Goal: Task Accomplishment & Management: Manage account settings

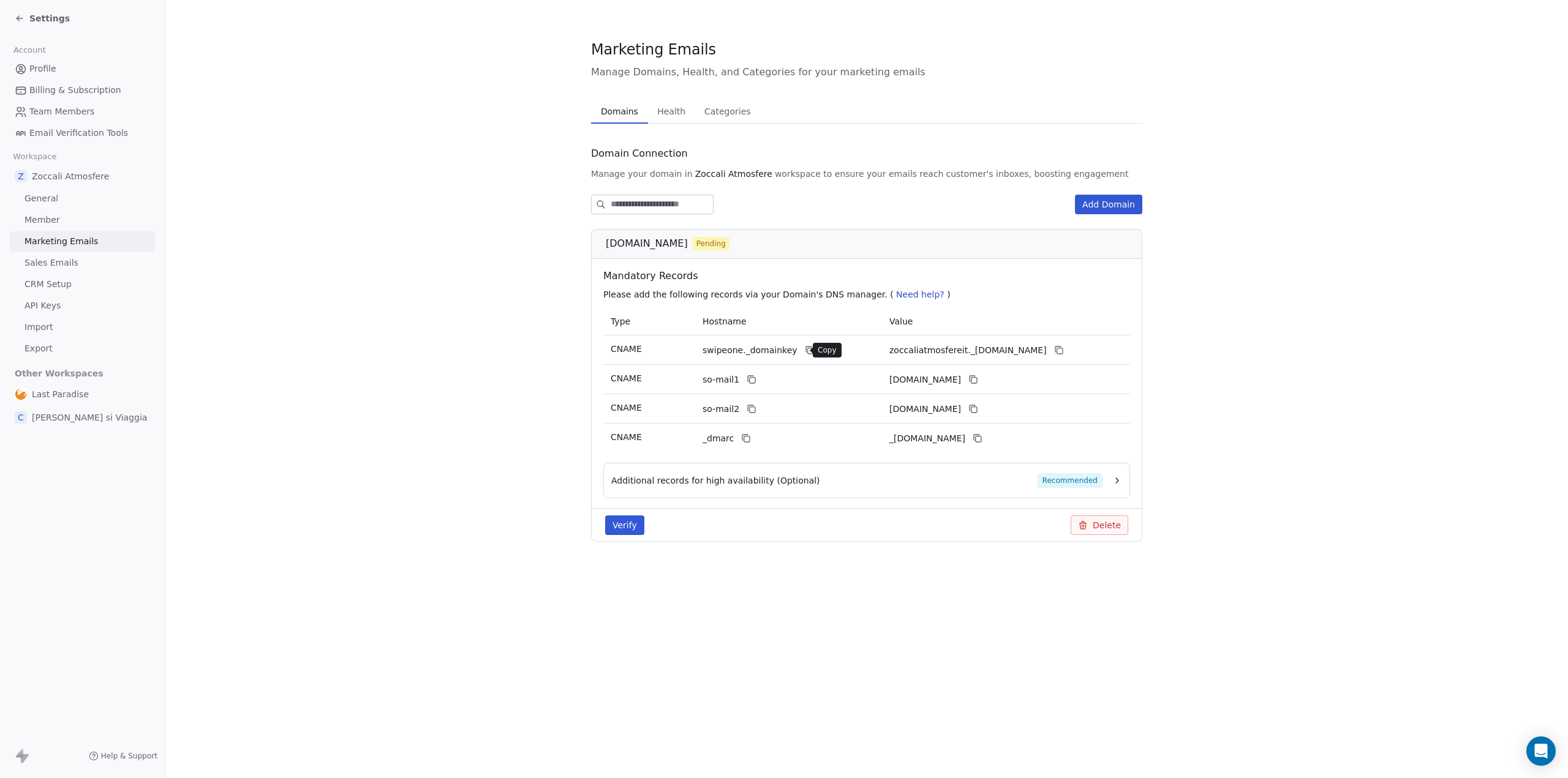
click at [805, 353] on icon at bounding box center [809, 350] width 10 height 10
click at [1062, 348] on icon at bounding box center [1059, 351] width 6 height 6
click at [805, 353] on icon at bounding box center [809, 350] width 10 height 10
click at [748, 382] on icon at bounding box center [751, 379] width 10 height 10
click at [978, 379] on icon at bounding box center [973, 379] width 10 height 10
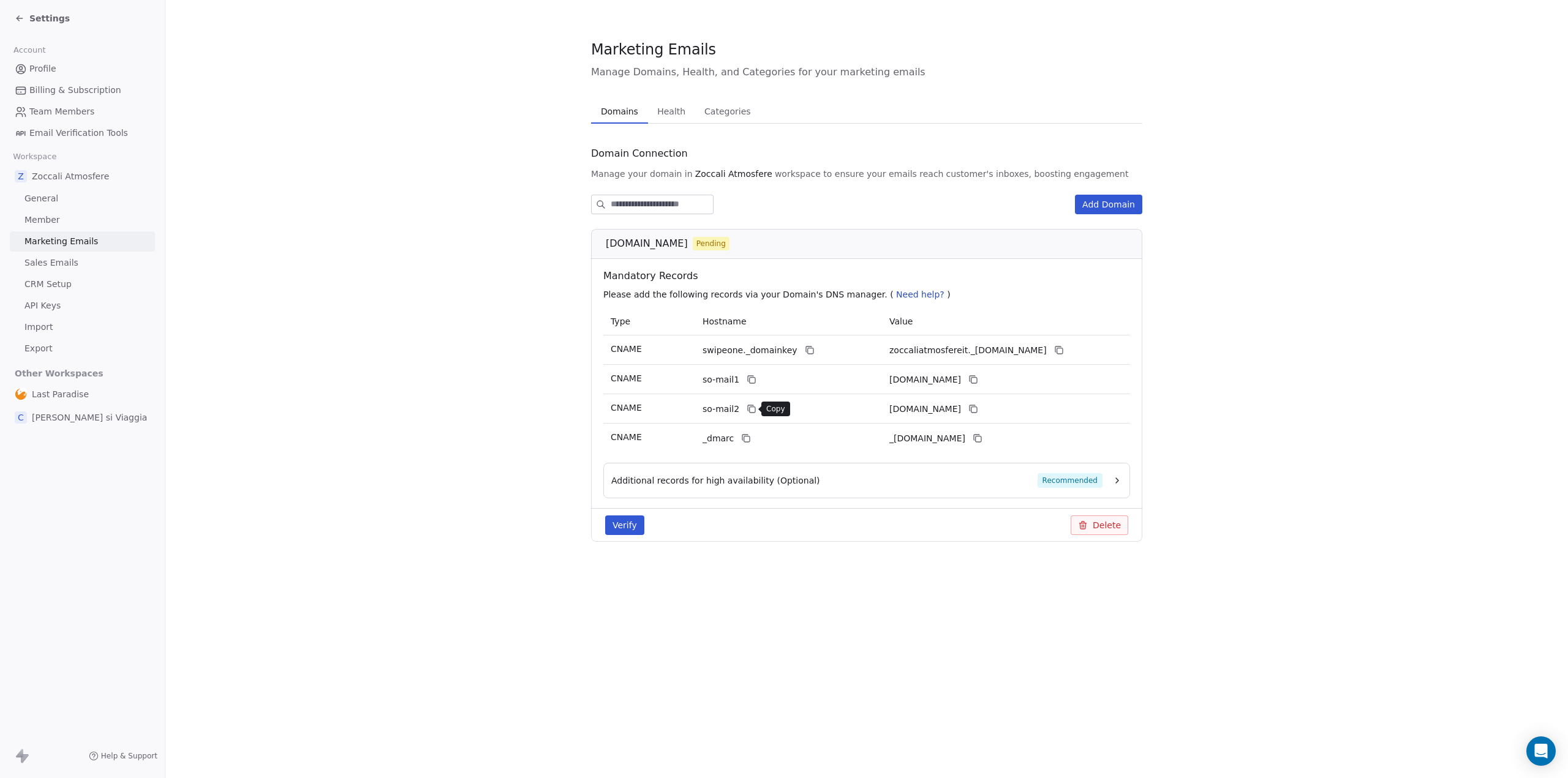
click at [750, 407] on icon at bounding box center [752, 410] width 6 height 6
click at [978, 413] on icon at bounding box center [973, 408] width 10 height 10
click at [744, 438] on icon at bounding box center [747, 439] width 6 height 6
click at [985, 437] on button at bounding box center [977, 438] width 15 height 15
click at [624, 524] on button "Verify" at bounding box center [625, 525] width 39 height 20
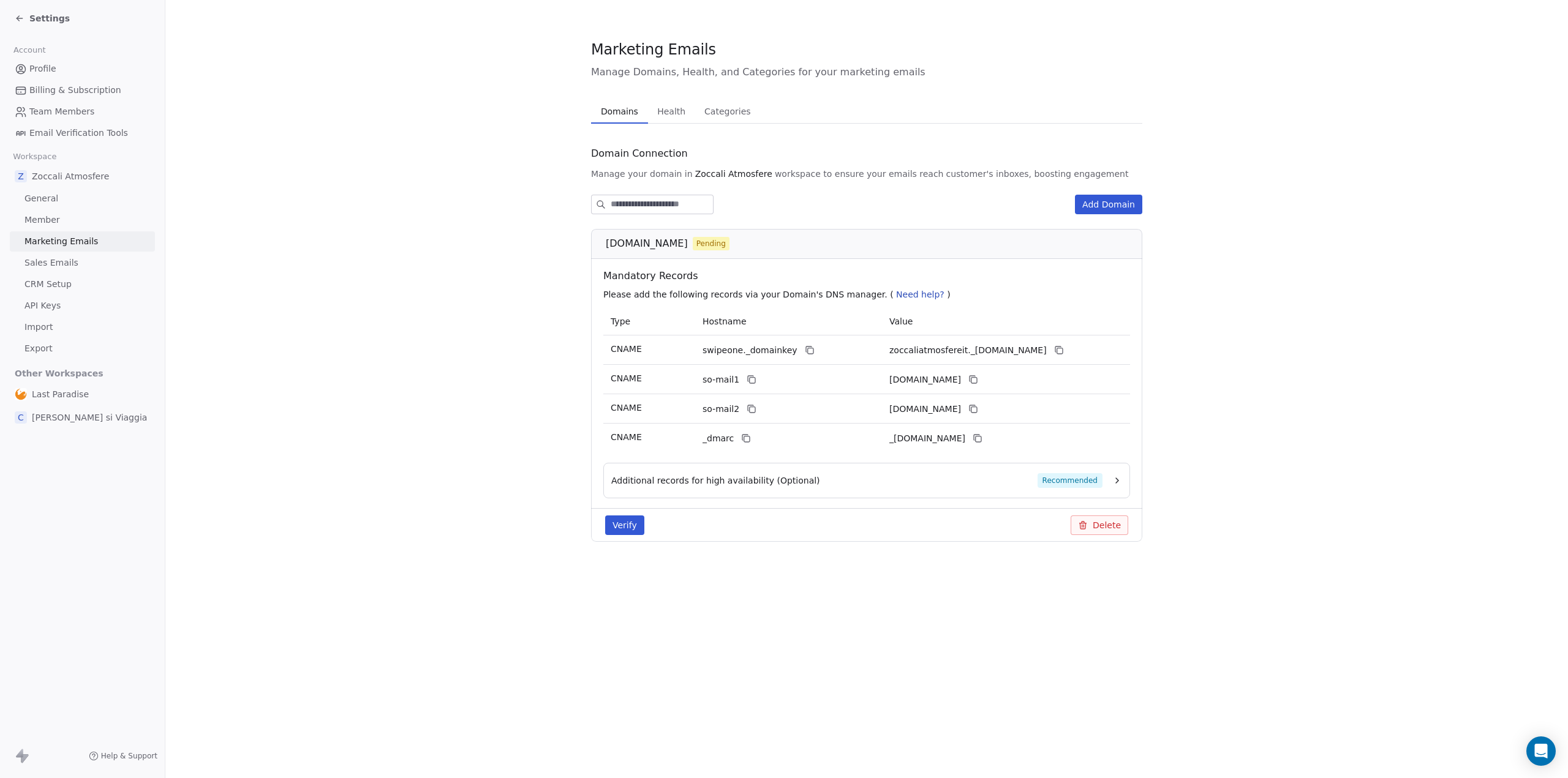
click at [19, 15] on icon at bounding box center [19, 18] width 10 height 10
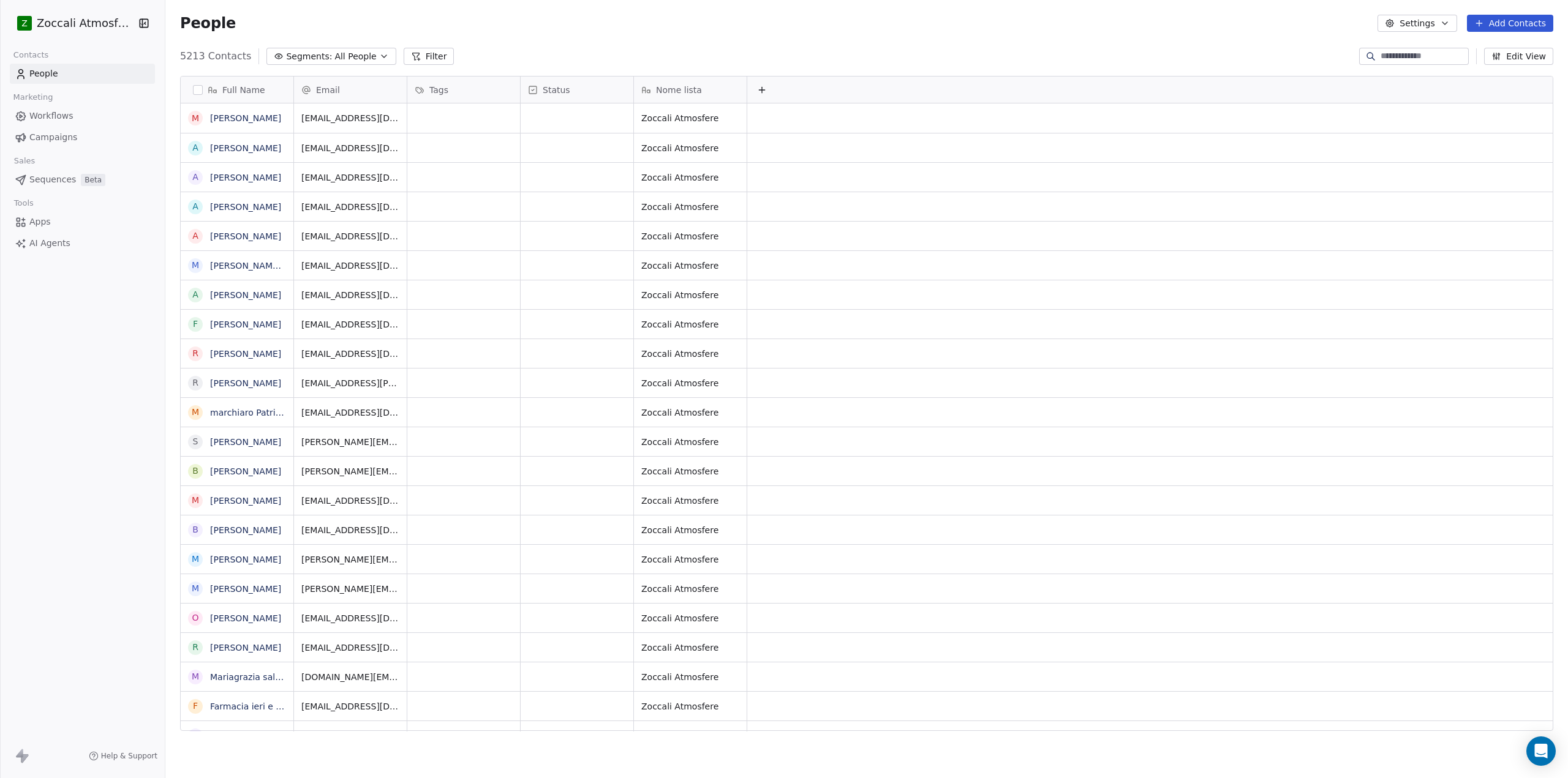
scroll to position [676, 1394]
click at [44, 116] on span "Workflows" at bounding box center [51, 116] width 44 height 13
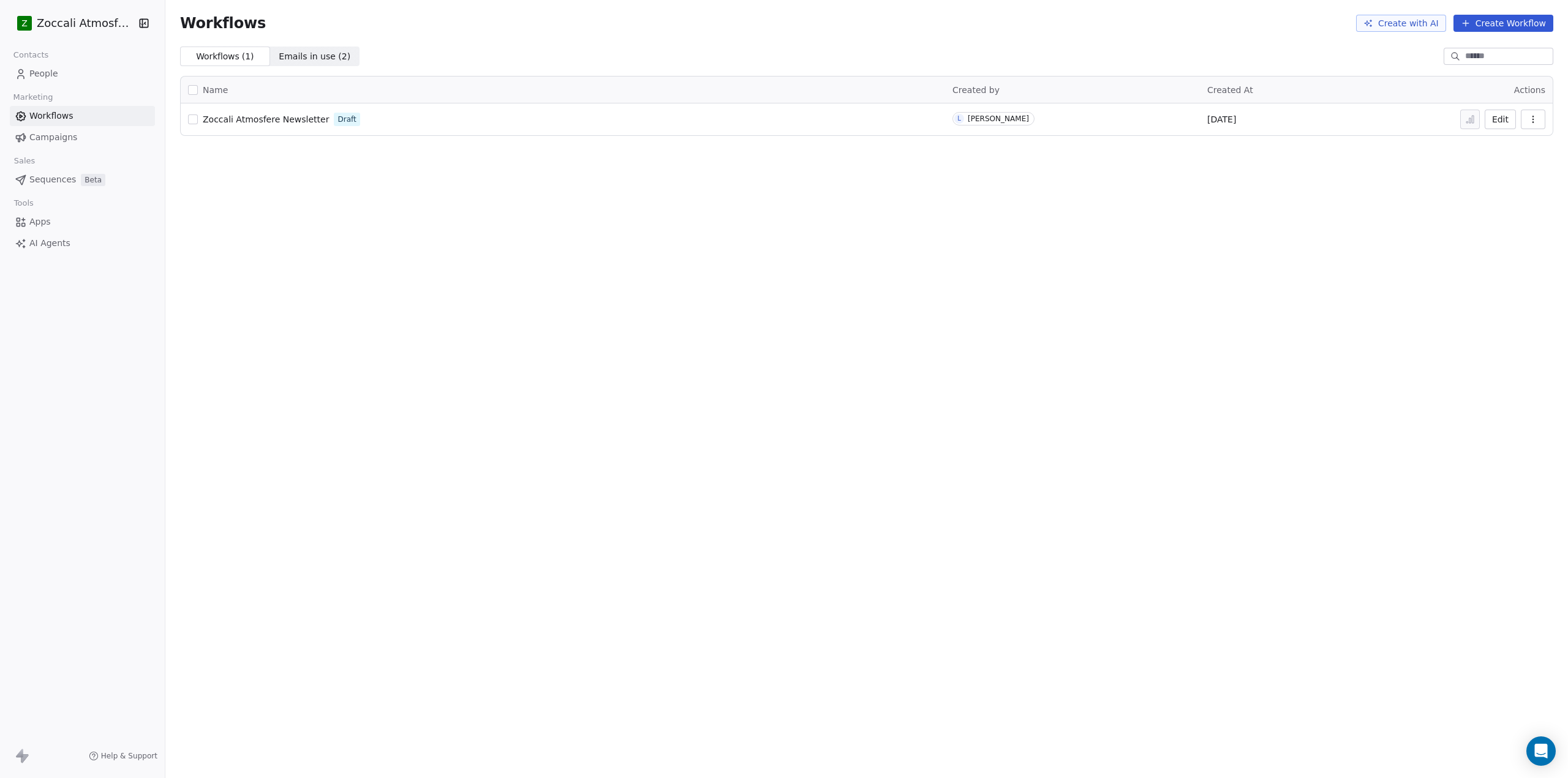
click at [34, 136] on span "Campaigns" at bounding box center [53, 138] width 48 height 13
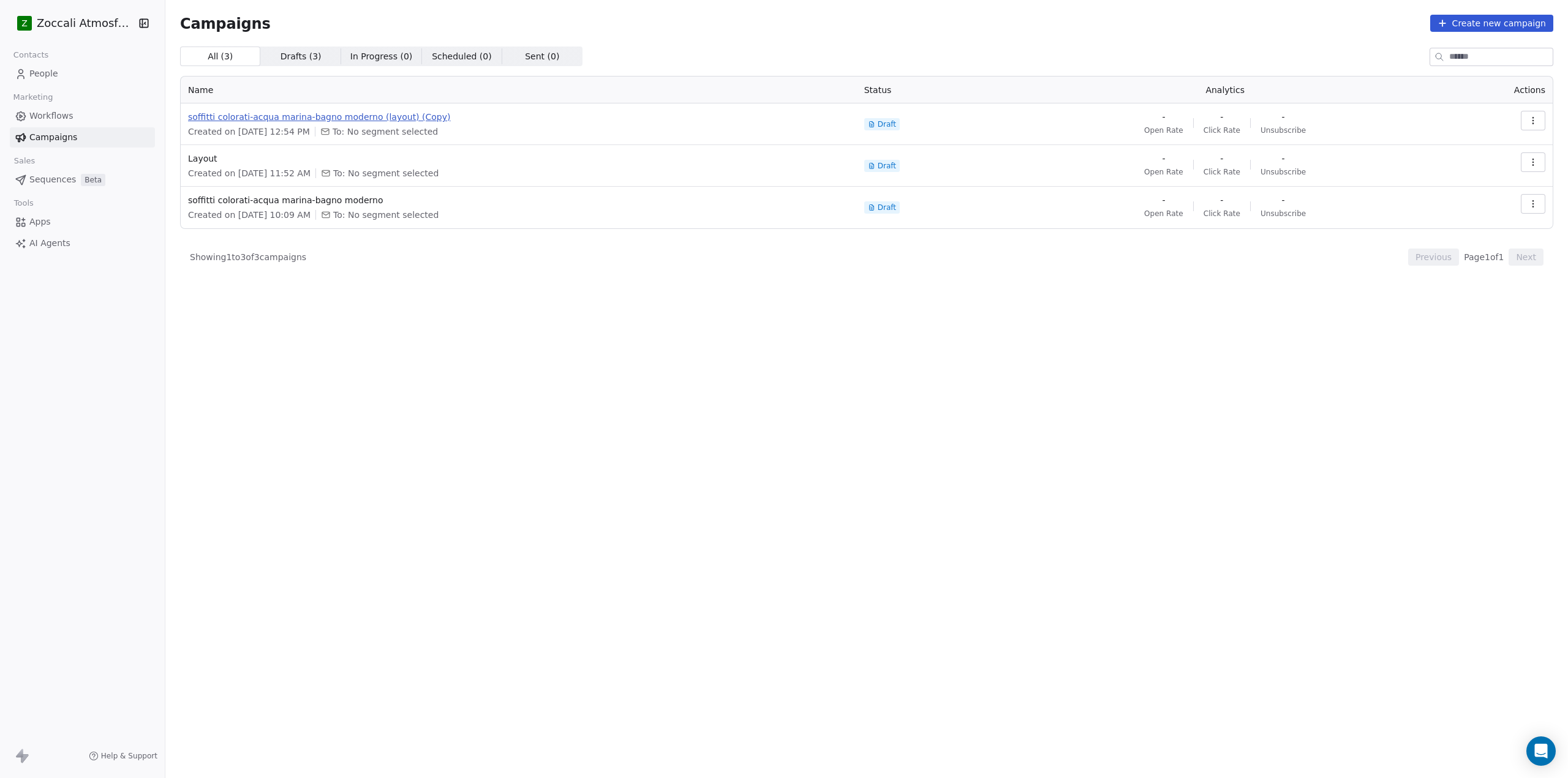
click at [351, 116] on span "soffitti colorati-acqua marina-bagno moderno (layout) (Copy)" at bounding box center [518, 117] width 662 height 12
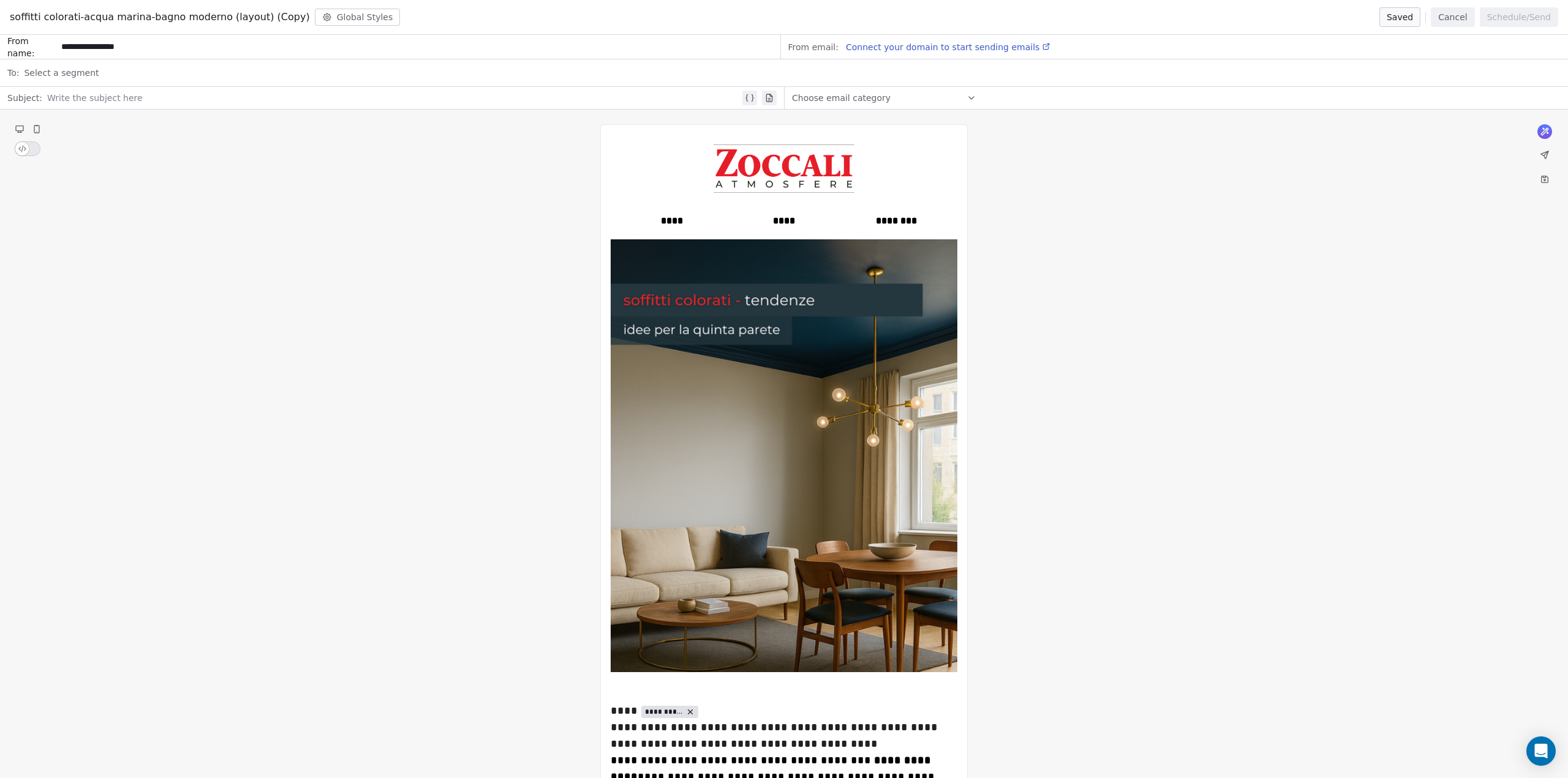
click at [873, 46] on span "Connect your domain to start sending emails" at bounding box center [942, 47] width 193 height 10
click at [68, 100] on div at bounding box center [393, 98] width 693 height 15
paste div
drag, startPoint x: 44, startPoint y: 98, endPoint x: 105, endPoint y: 100, distance: 61.0
click at [105, 100] on div "**********" at bounding box center [395, 98] width 697 height 15
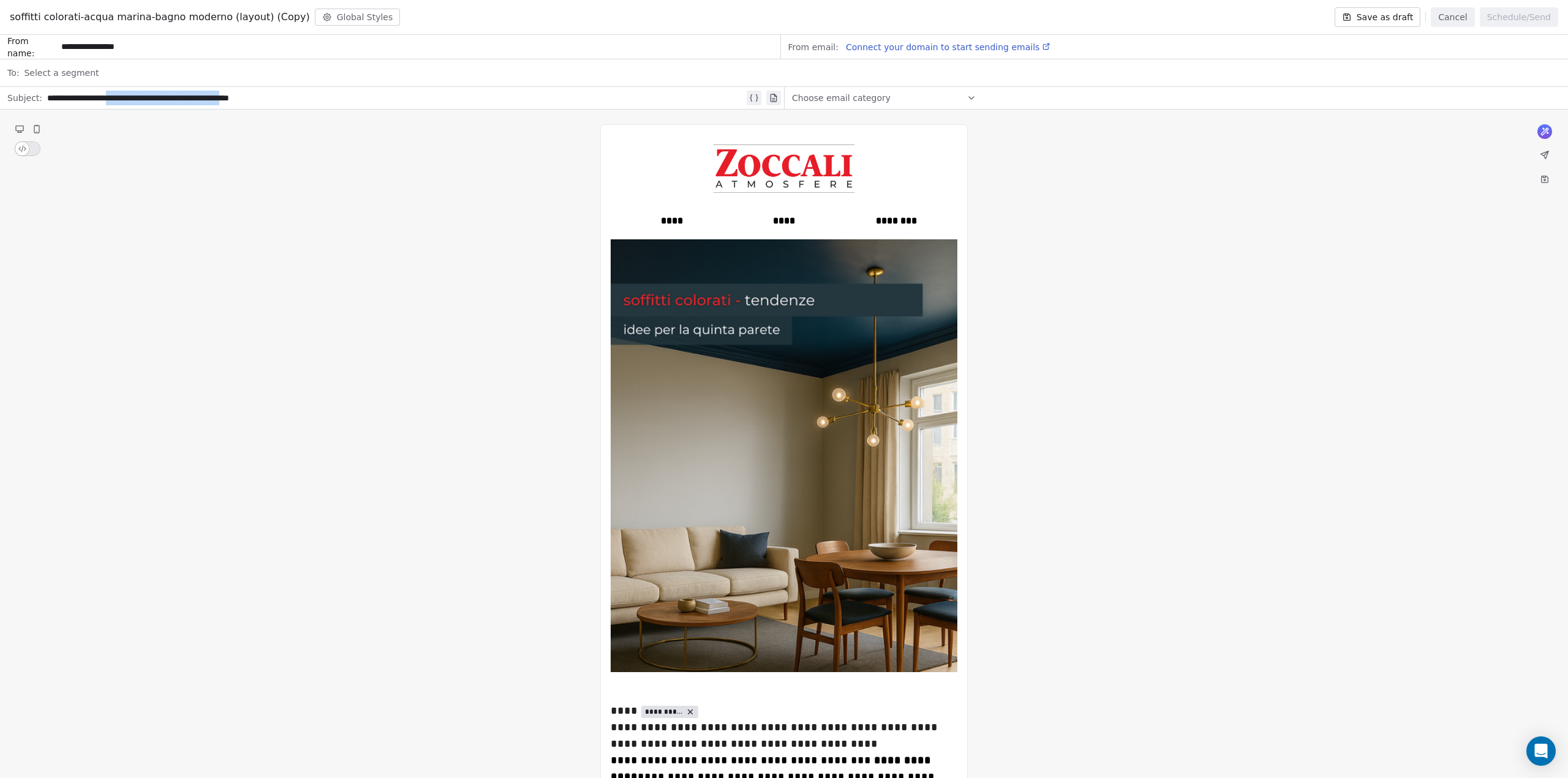
drag, startPoint x: 105, startPoint y: 96, endPoint x: 245, endPoint y: 98, distance: 140.0
click at [245, 98] on div "**********" at bounding box center [395, 98] width 697 height 15
click at [832, 94] on span "Choose email category" at bounding box center [840, 98] width 98 height 12
click at [121, 74] on div "Select a segment" at bounding box center [792, 73] width 1537 height 27
click at [23, 152] on button "Suggestions" at bounding box center [25, 152] width 10 height 10
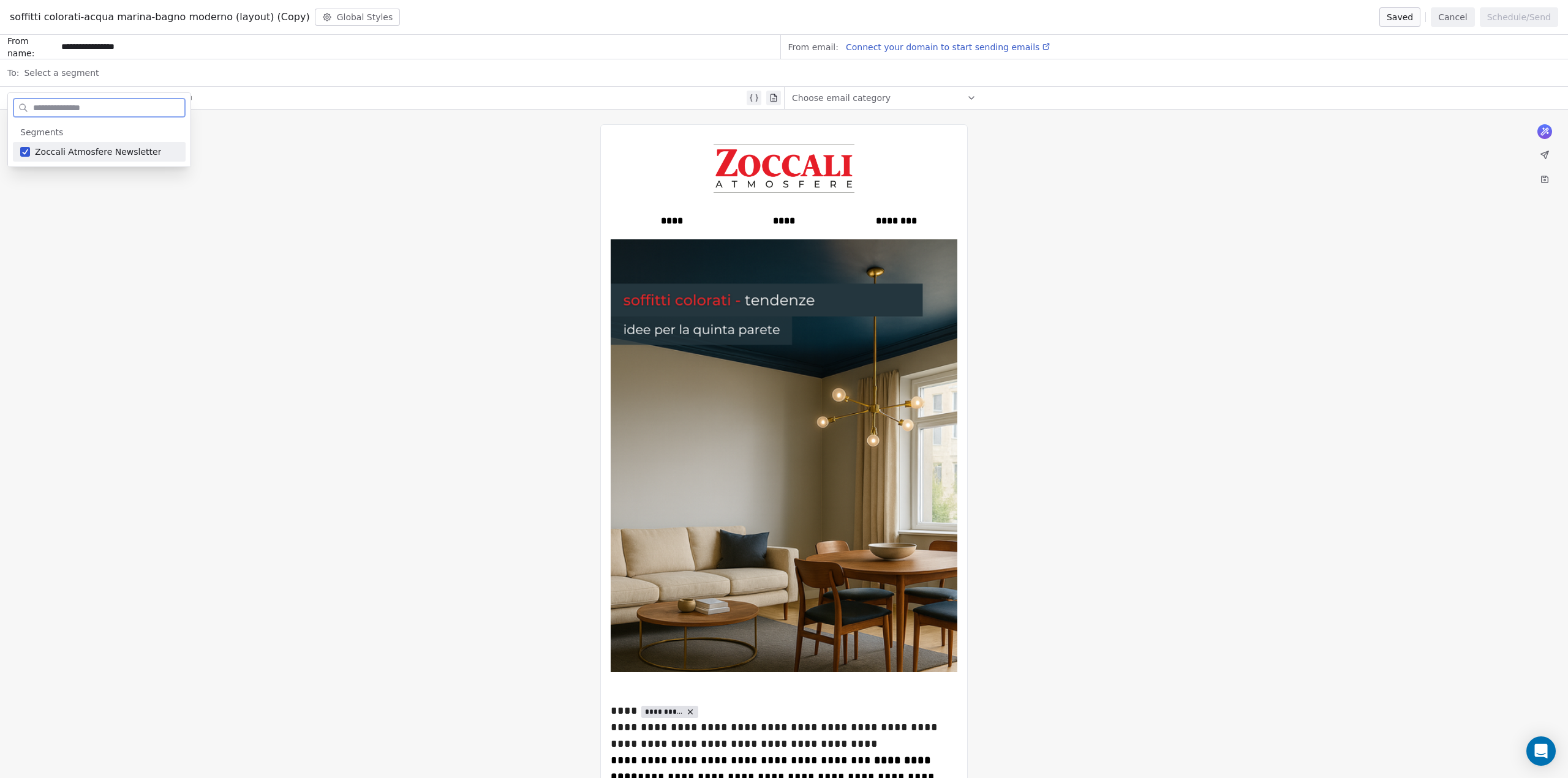
click at [57, 151] on span "Zoccali Atmosfere Newsletter" at bounding box center [98, 152] width 126 height 12
click at [1064, 44] on div "From email: Connect your domain to start sending emails" at bounding box center [1175, 47] width 788 height 25
click at [1388, 15] on button "Save as draft" at bounding box center [1378, 17] width 86 height 20
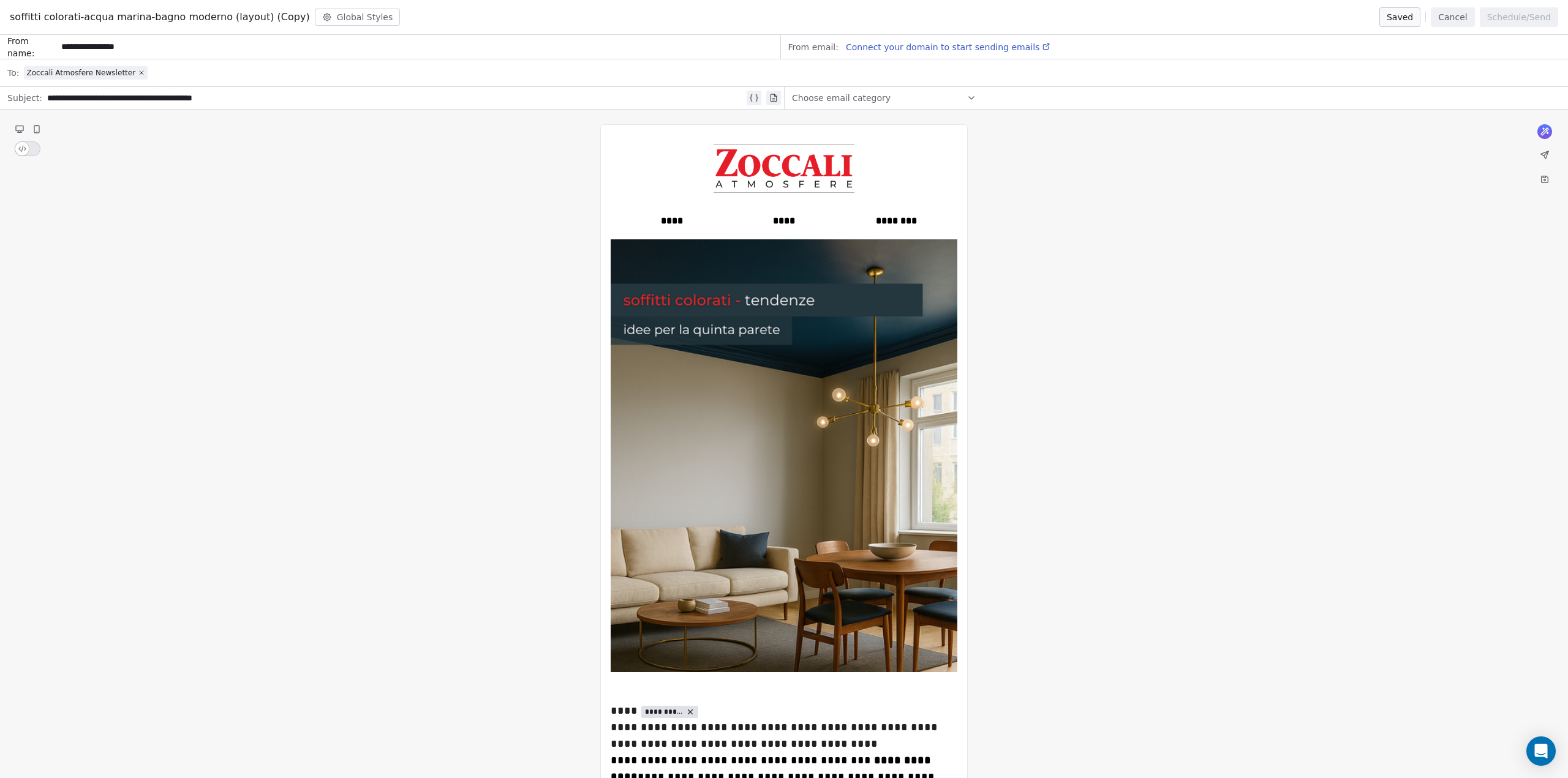
click at [241, 18] on span "soffitti colorati-acqua marina-bagno moderno (layout) (Copy)" at bounding box center [159, 16] width 300 height 15
click at [268, 17] on span "soffitti colorati-acqua marina-bagno moderno (layout) (Copy)" at bounding box center [159, 16] width 300 height 15
click at [320, 17] on button "Global Styles" at bounding box center [357, 17] width 86 height 17
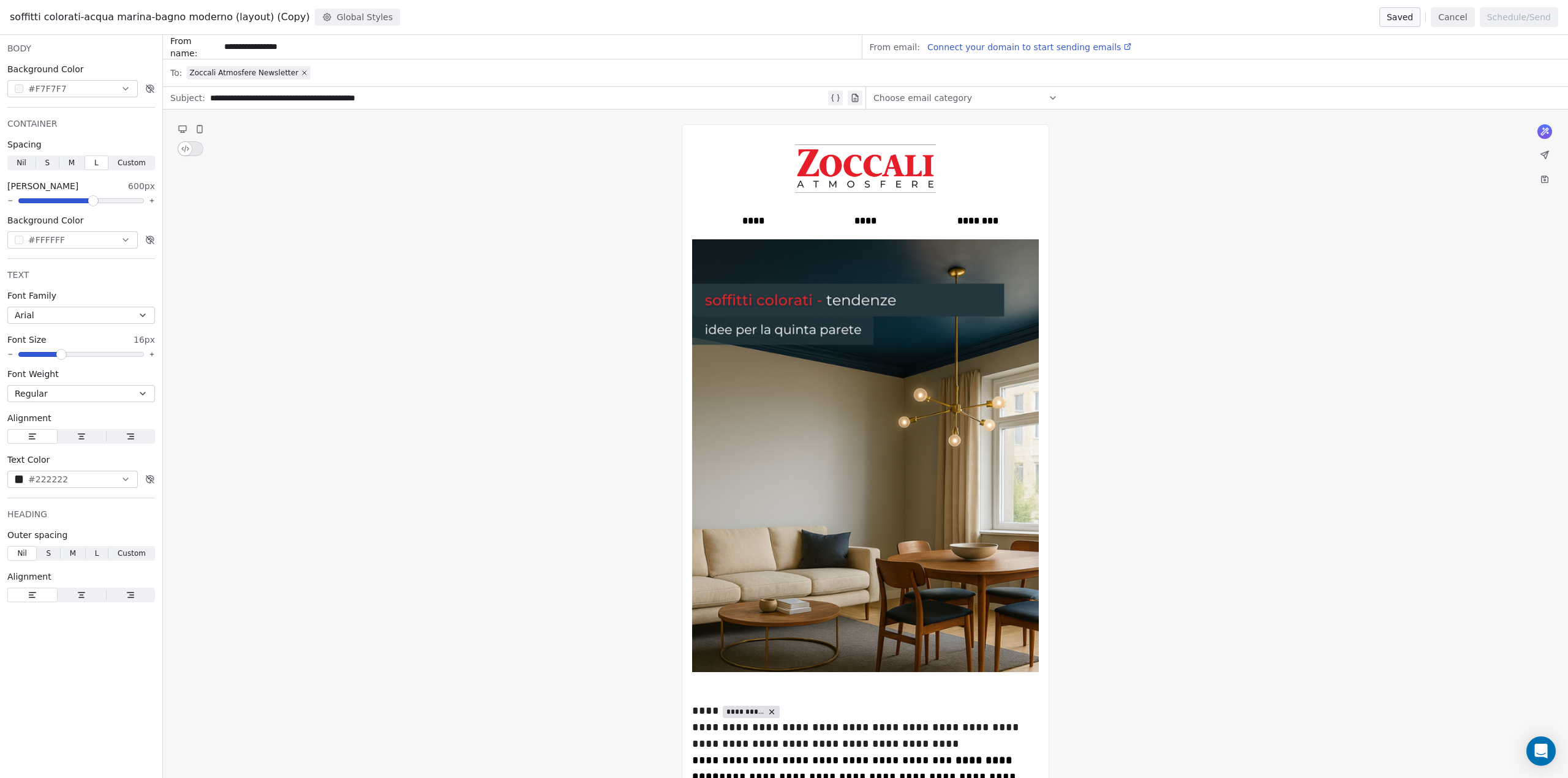
click at [249, 17] on span "soffitti colorati-acqua marina-bagno moderno (layout) (Copy)" at bounding box center [159, 16] width 300 height 15
click at [1543, 153] on icon at bounding box center [1545, 155] width 8 height 8
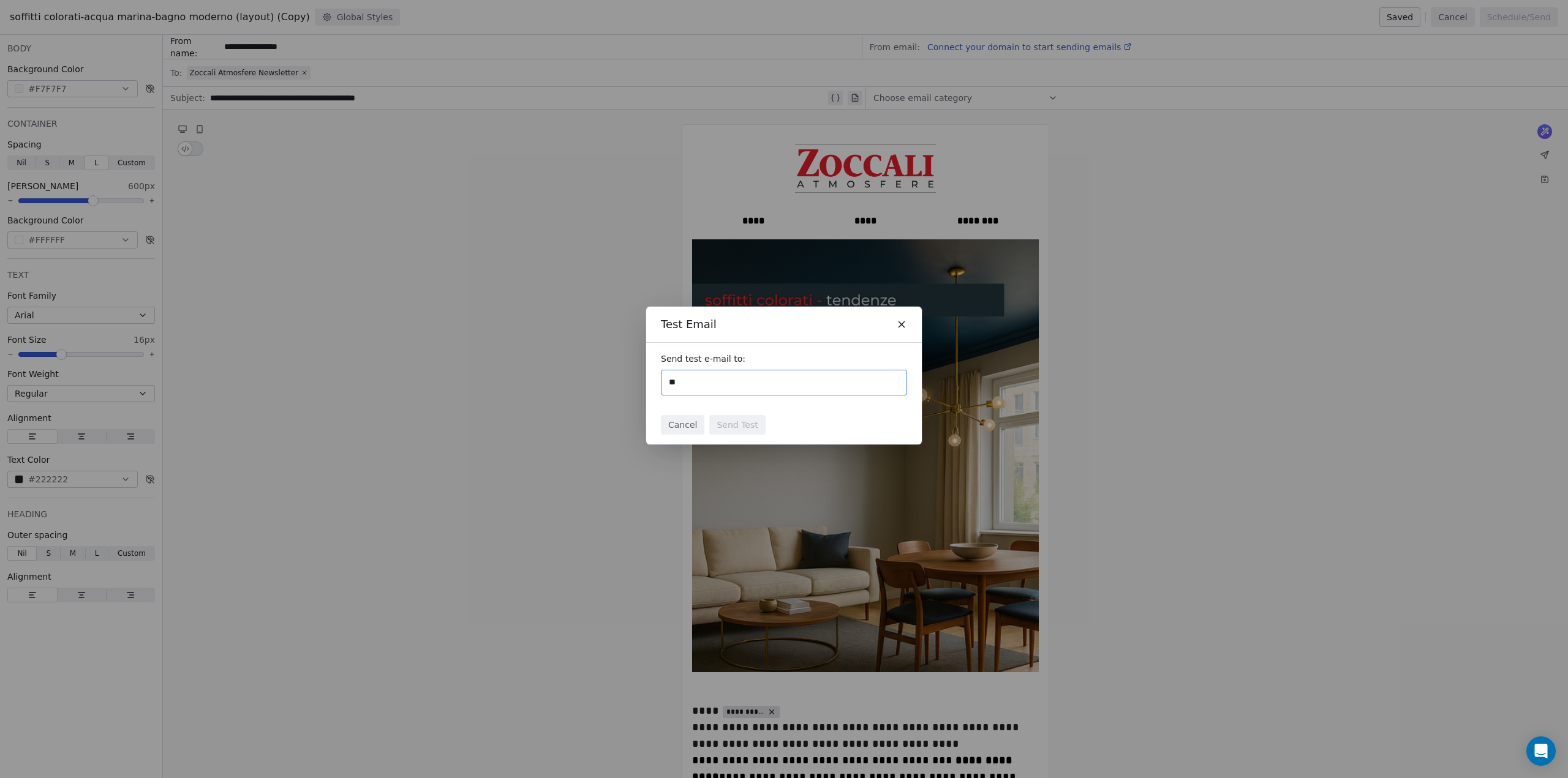
type input "**********"
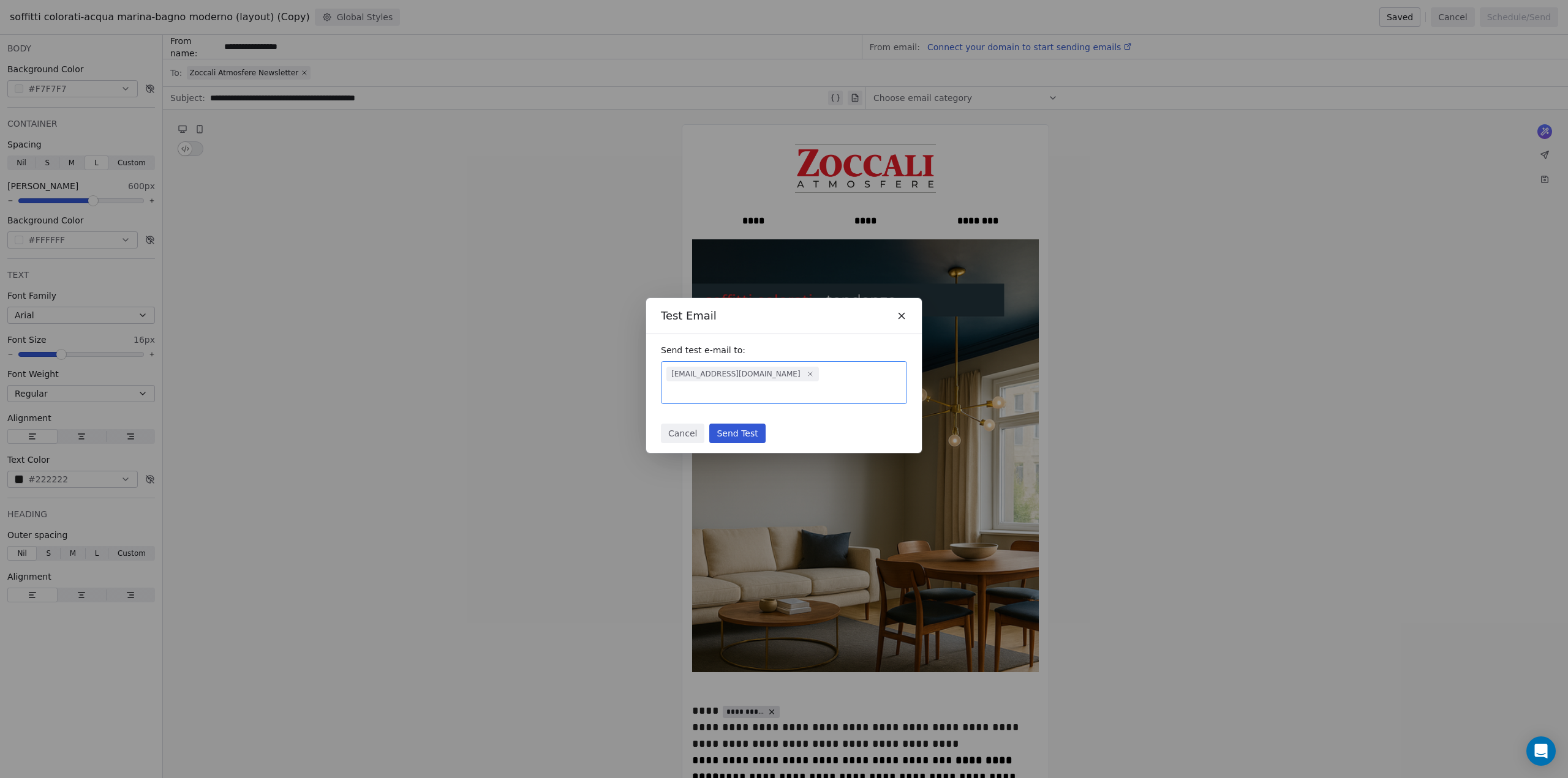
click at [752, 424] on button "Send Test" at bounding box center [737, 433] width 56 height 20
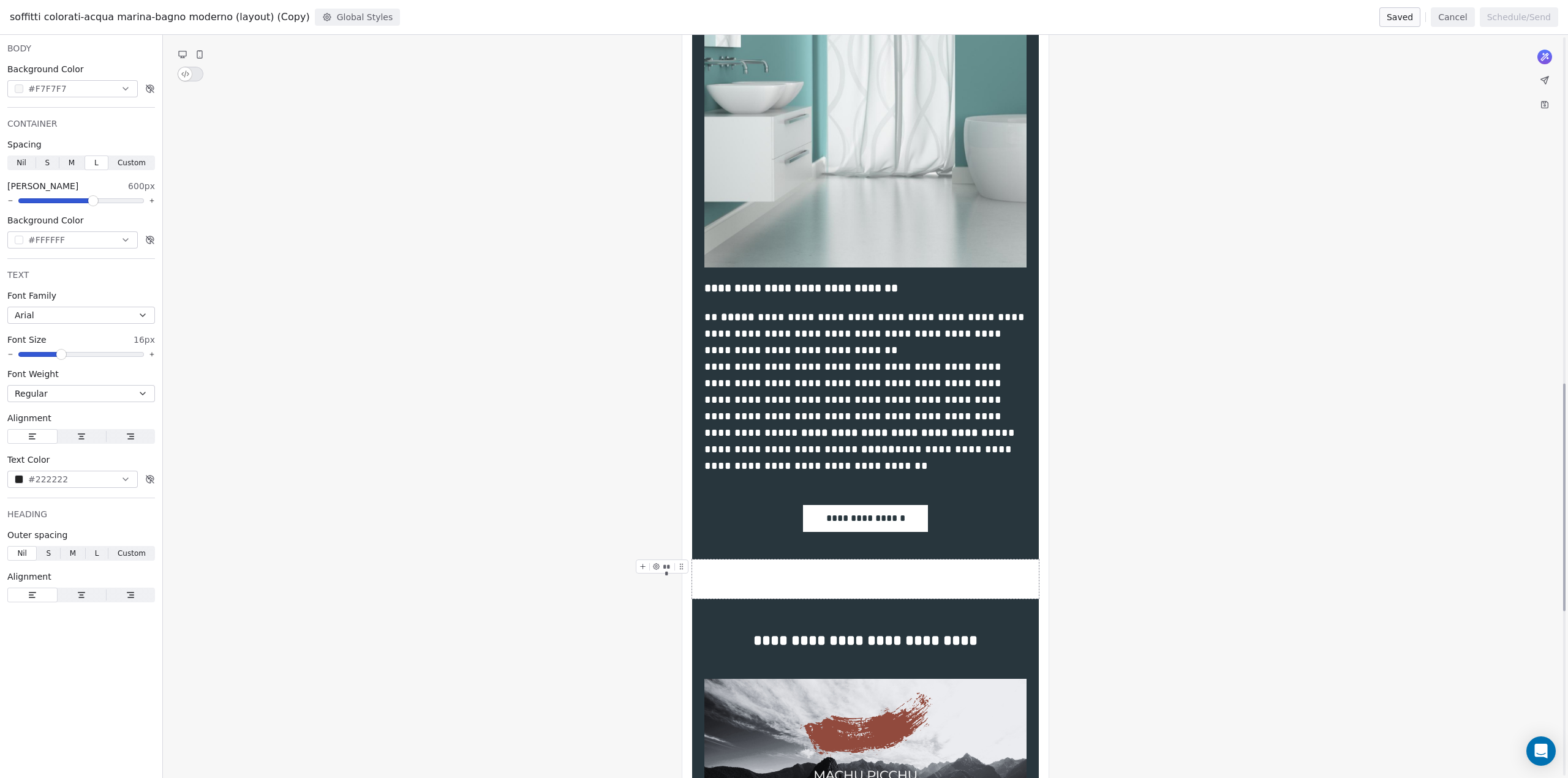
scroll to position [1663, 0]
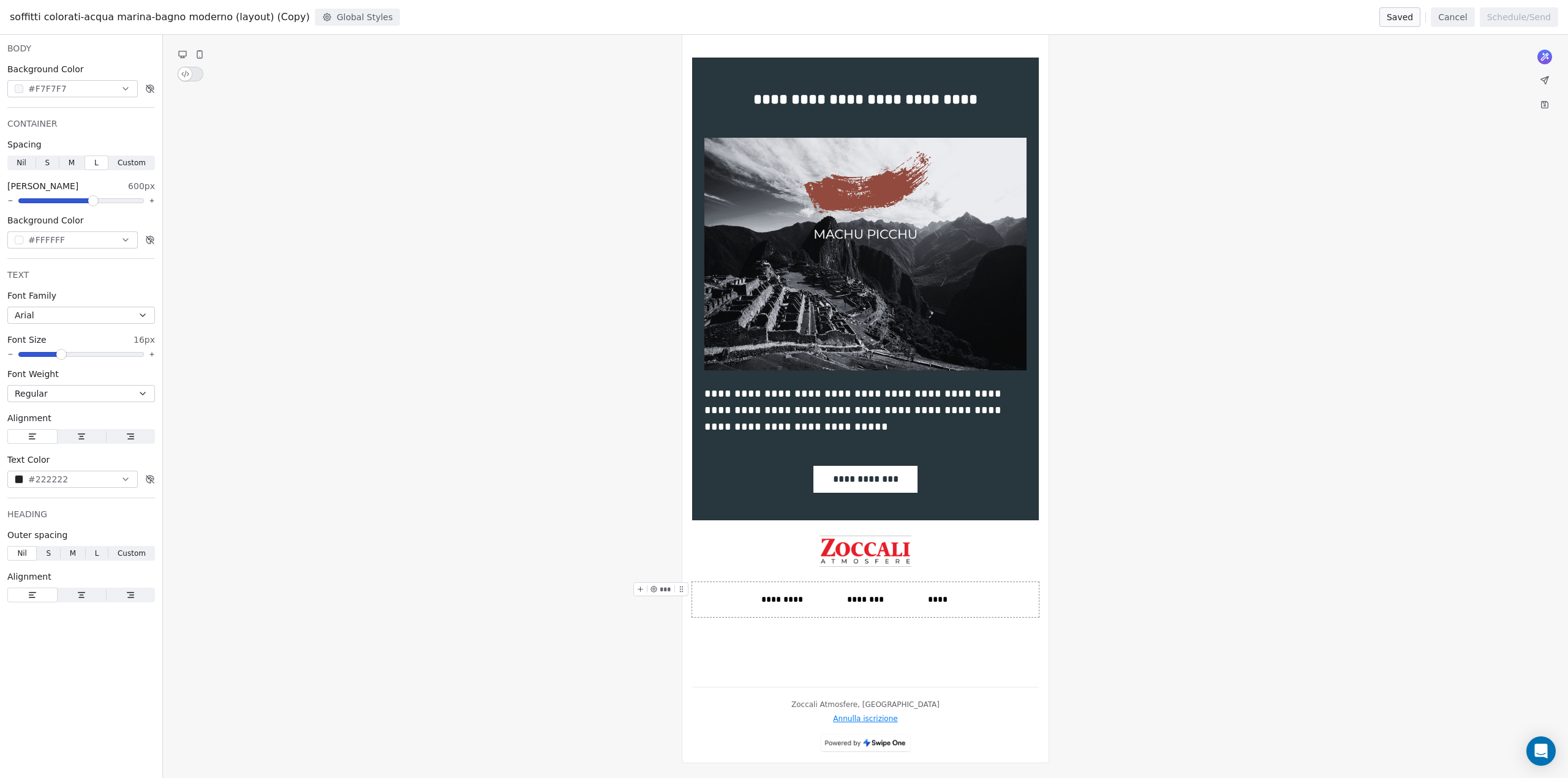
click at [838, 597] on div "********" at bounding box center [865, 600] width 100 height 13
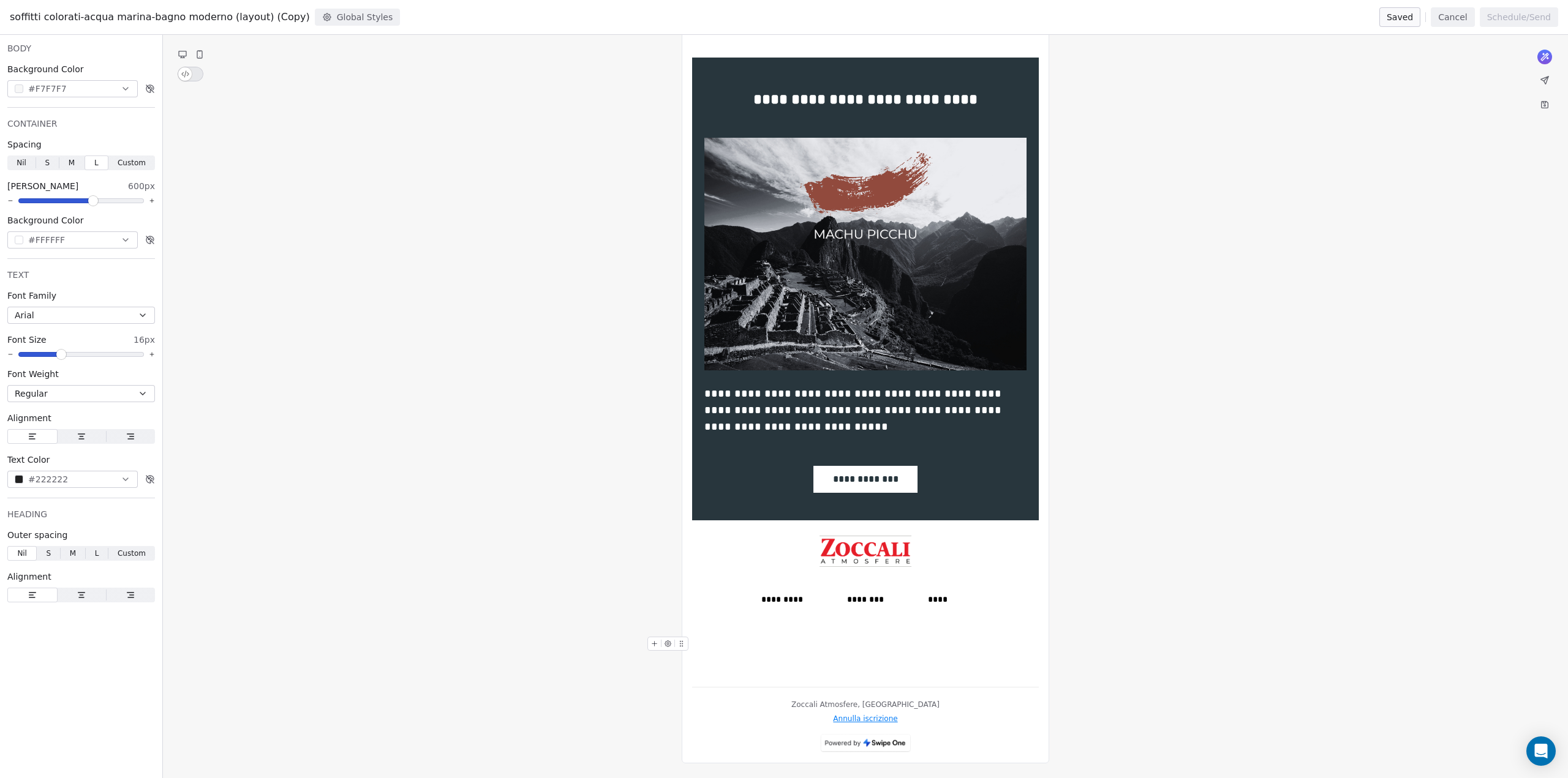
drag, startPoint x: 834, startPoint y: 706, endPoint x: 794, endPoint y: 714, distance: 40.8
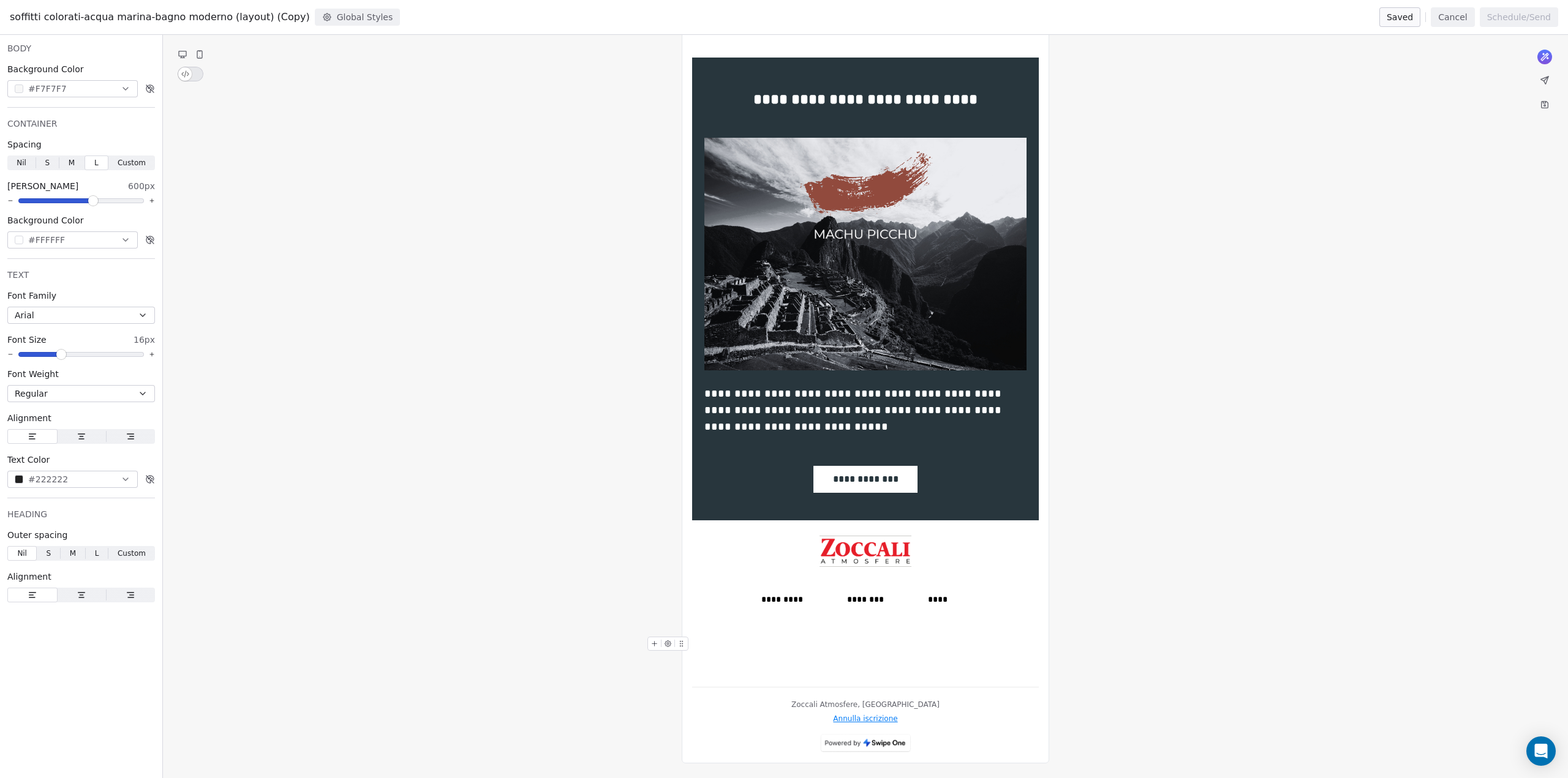
click at [668, 647] on icon at bounding box center [668, 644] width 8 height 8
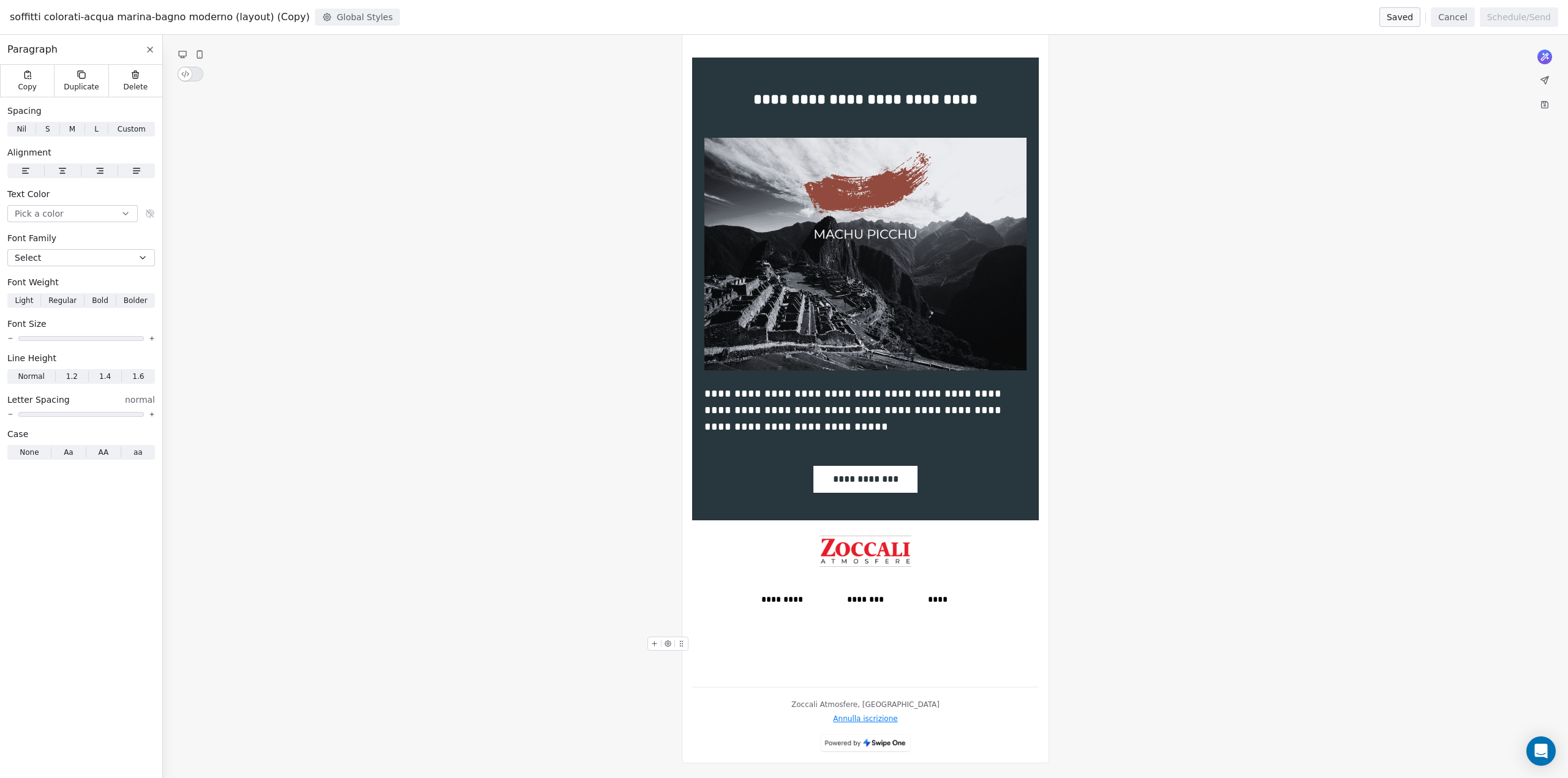
click at [683, 645] on icon at bounding box center [681, 644] width 8 height 8
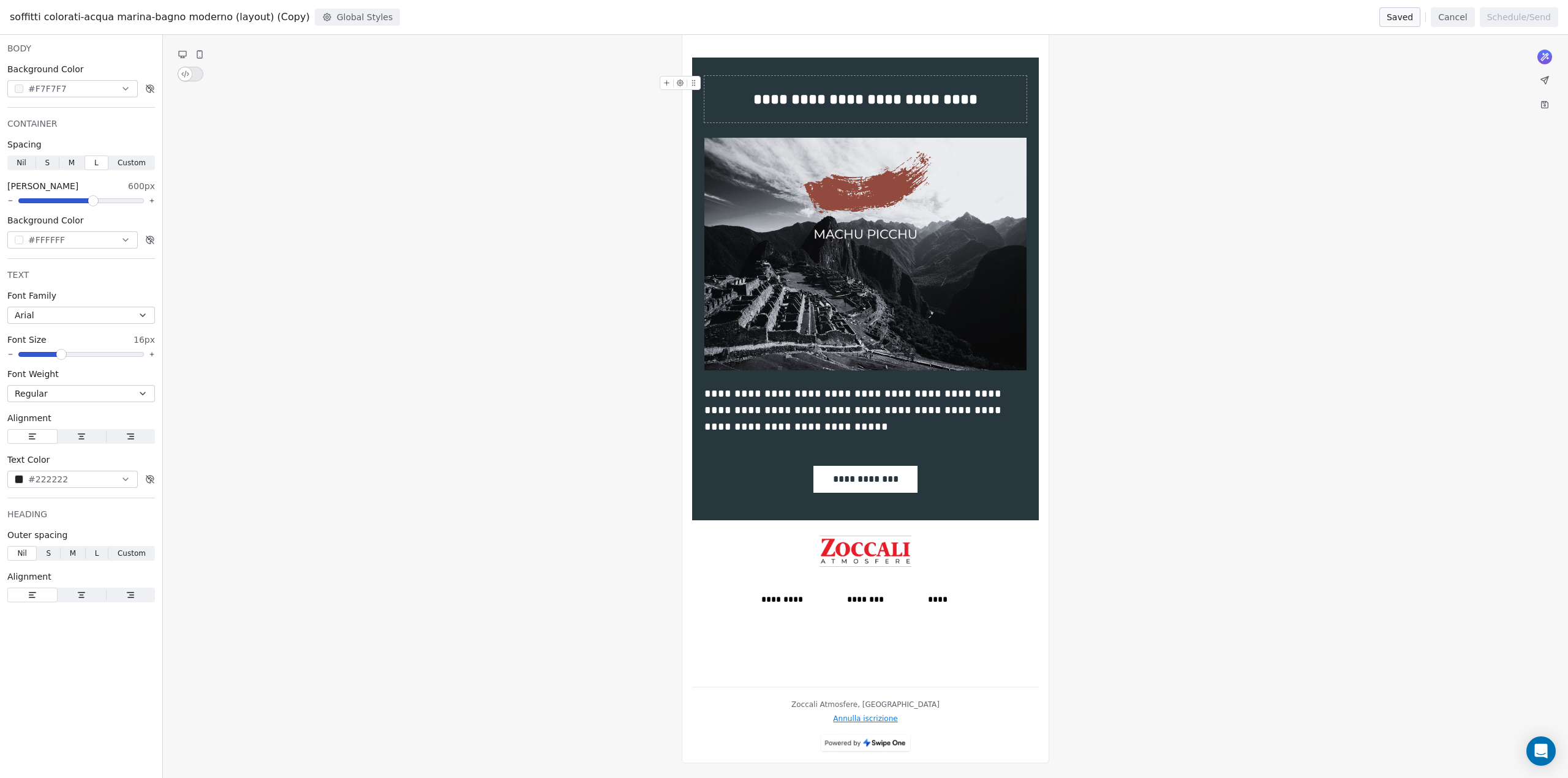
click at [339, 21] on button "Global Styles" at bounding box center [357, 17] width 86 height 17
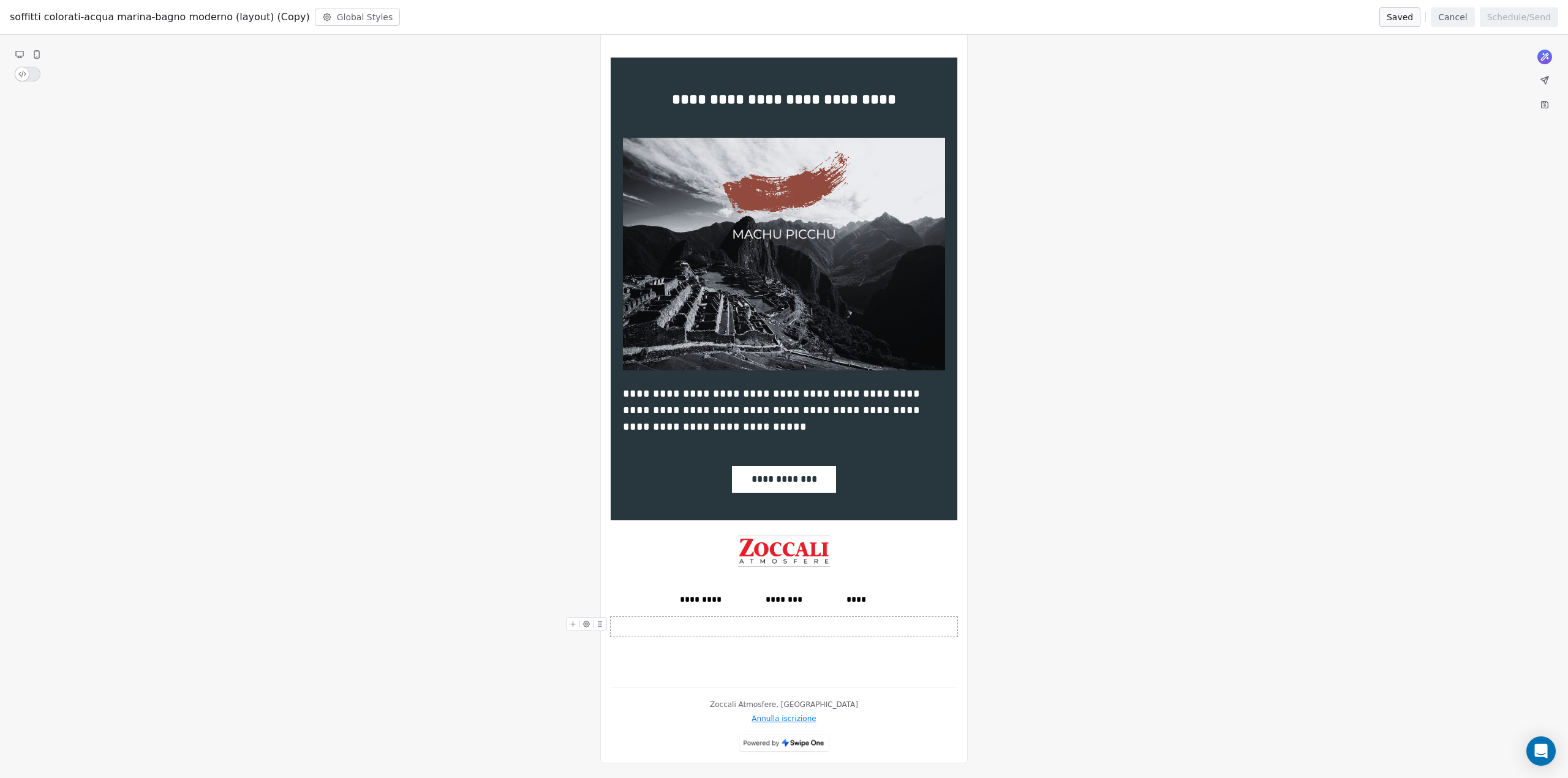
click at [331, 17] on button "Global Styles" at bounding box center [357, 17] width 86 height 17
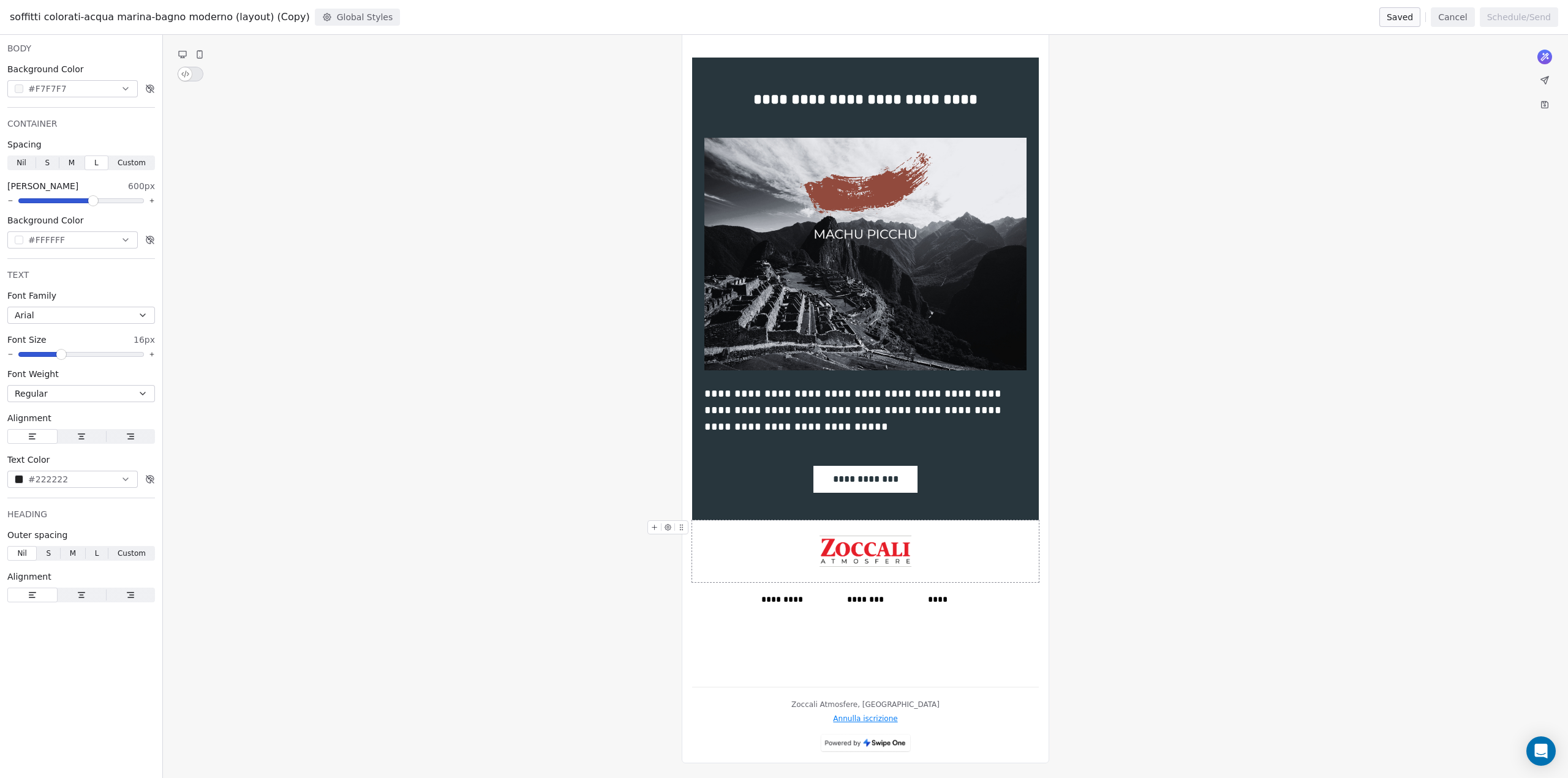
click at [203, 51] on icon at bounding box center [199, 54] width 10 height 10
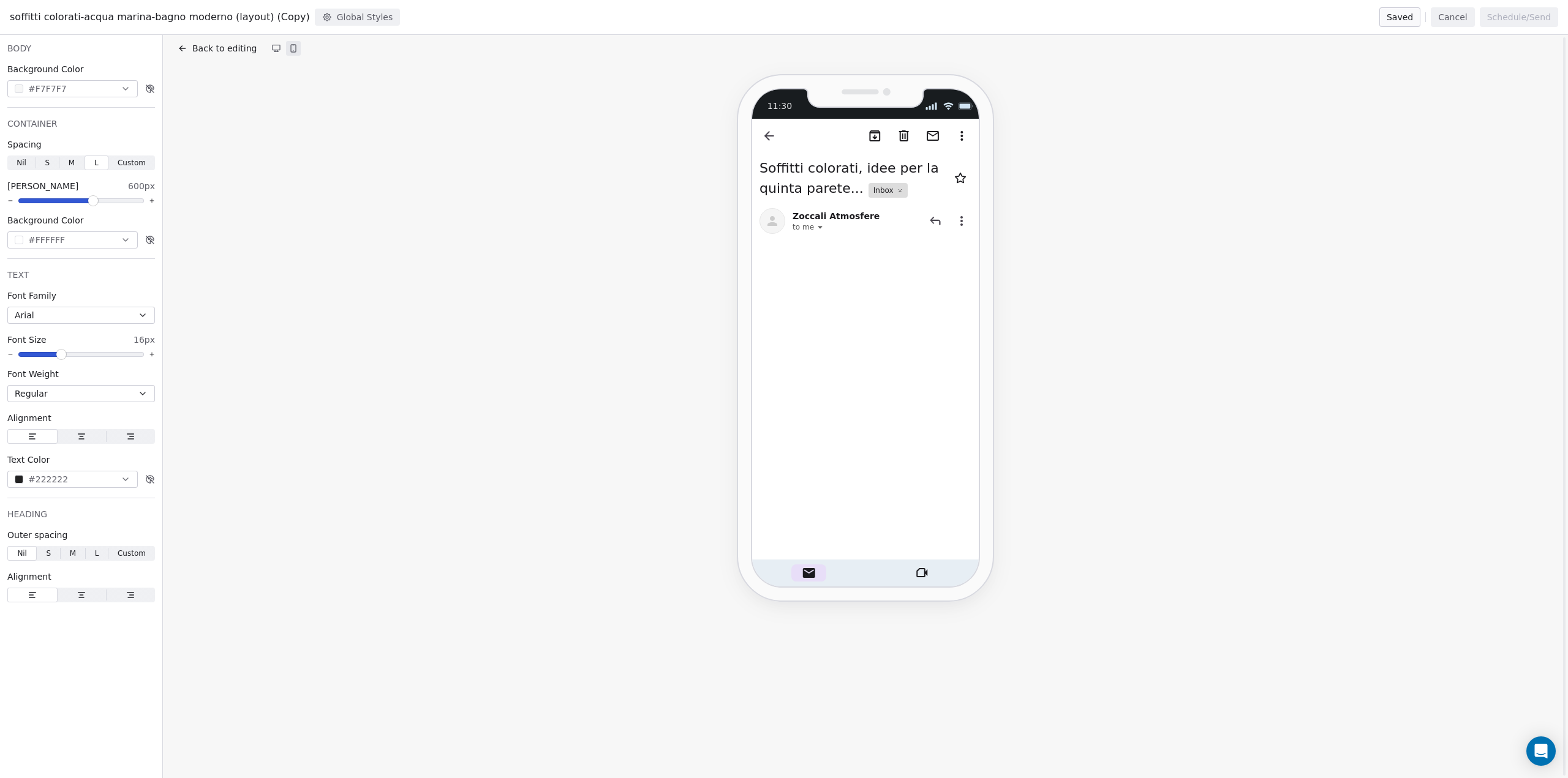
scroll to position [75, 0]
click at [186, 55] on button "Back to editing" at bounding box center [217, 48] width 84 height 17
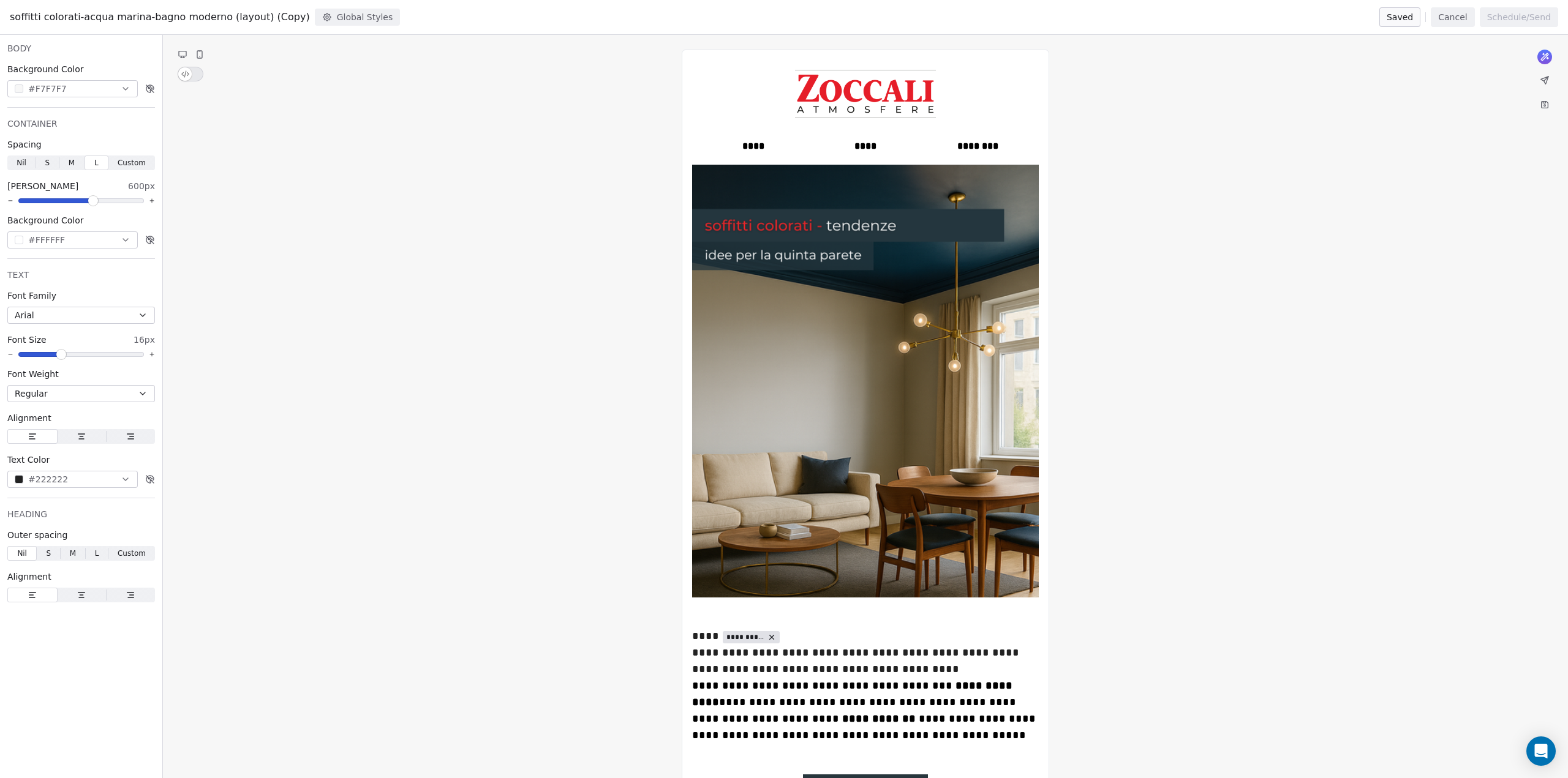
click at [195, 72] on button "button" at bounding box center [190, 74] width 26 height 15
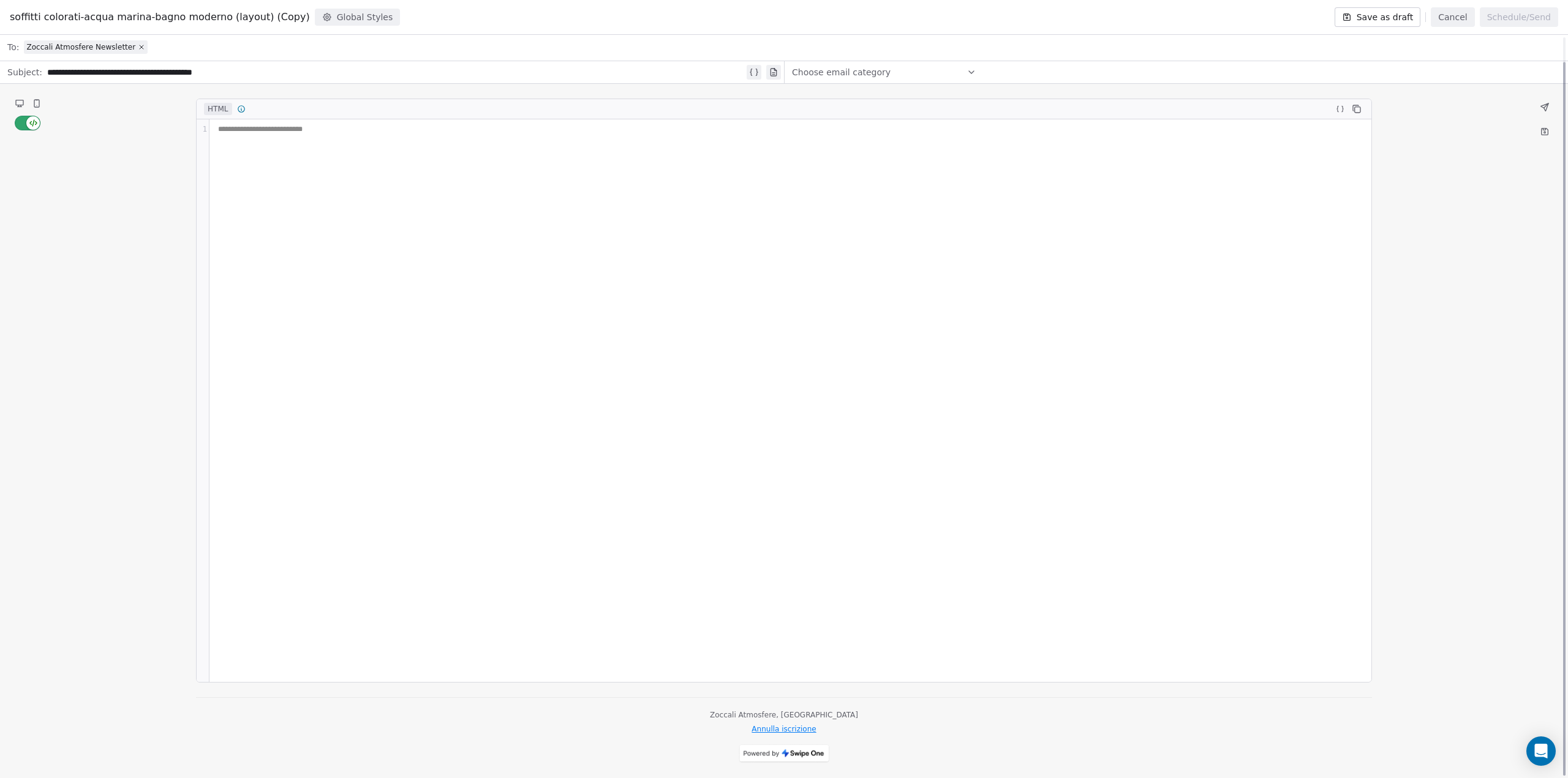
scroll to position [26, 0]
click at [796, 712] on div "**********" at bounding box center [784, 431] width 1176 height 665
click at [18, 122] on button "button" at bounding box center [27, 122] width 26 height 15
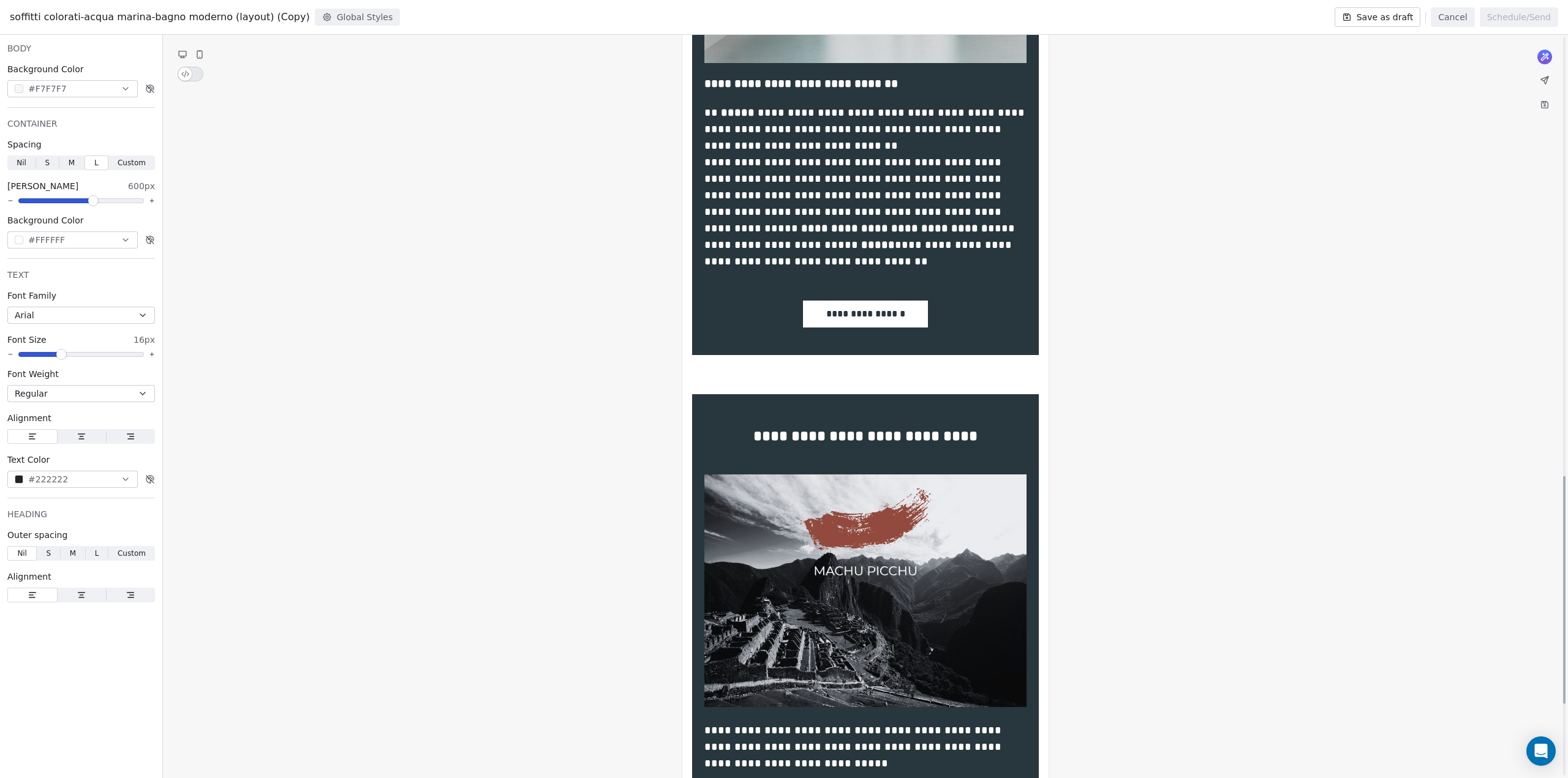
scroll to position [1663, 0]
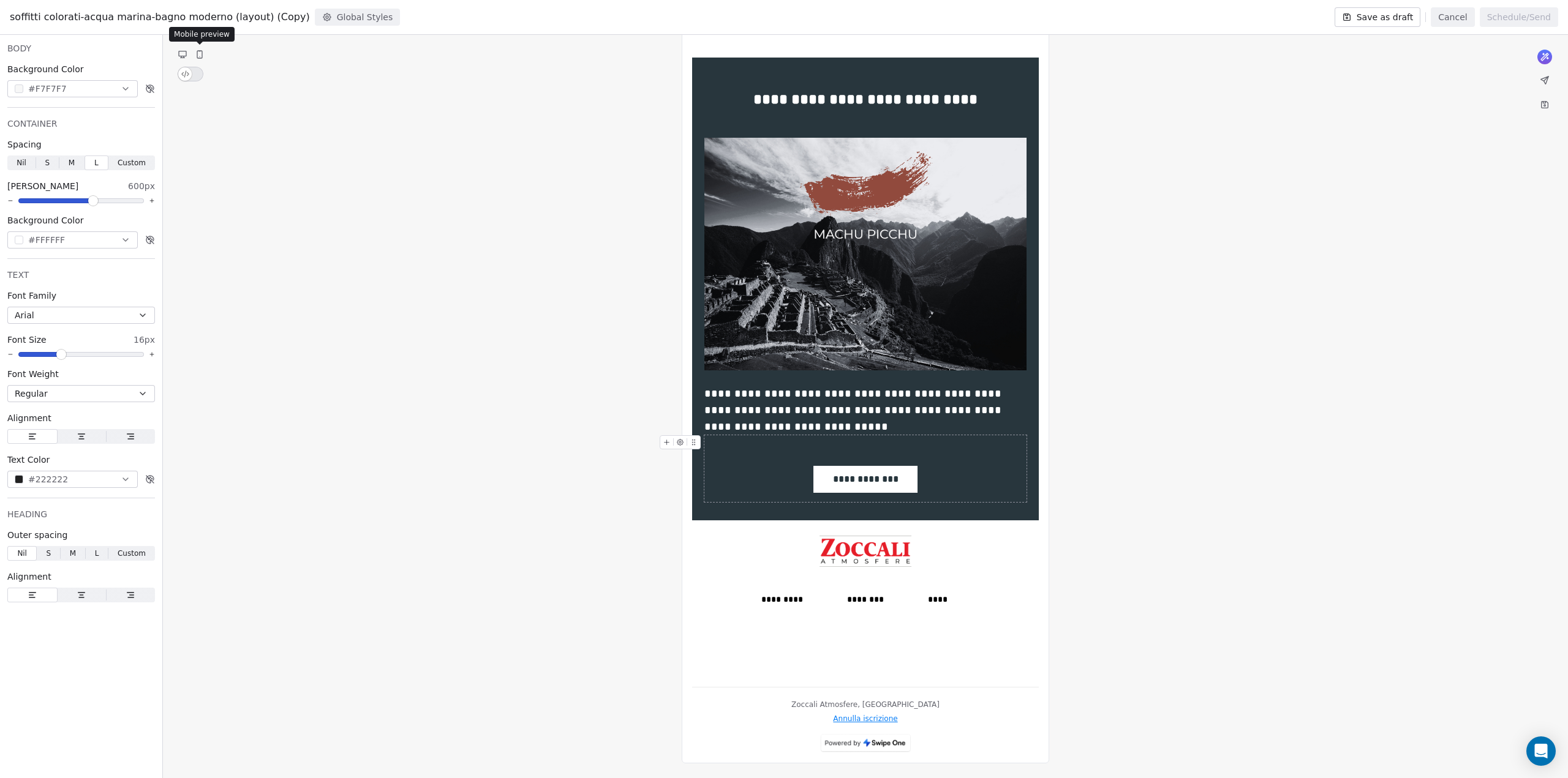
click at [199, 53] on icon at bounding box center [200, 55] width 5 height 8
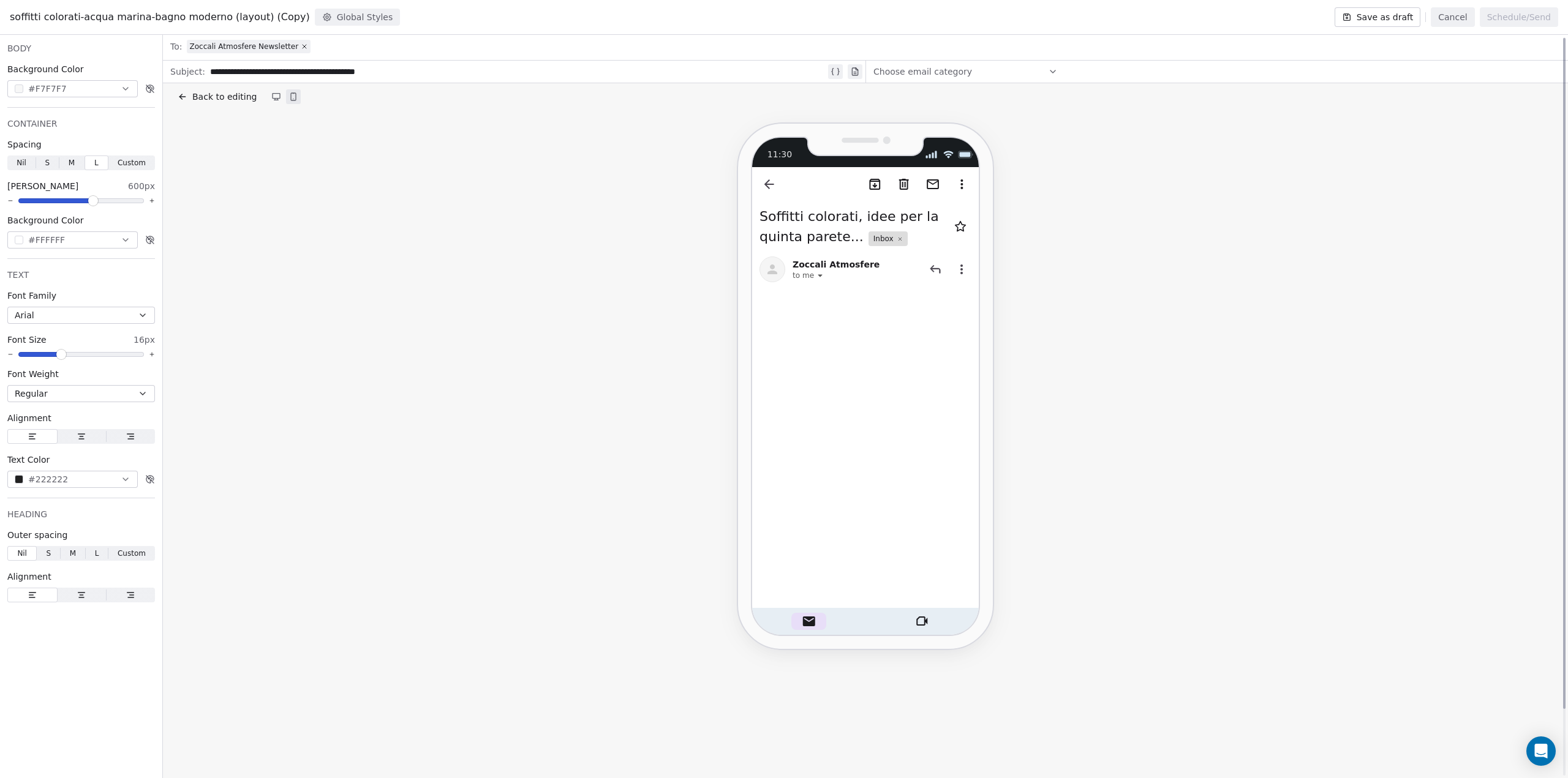
scroll to position [0, 0]
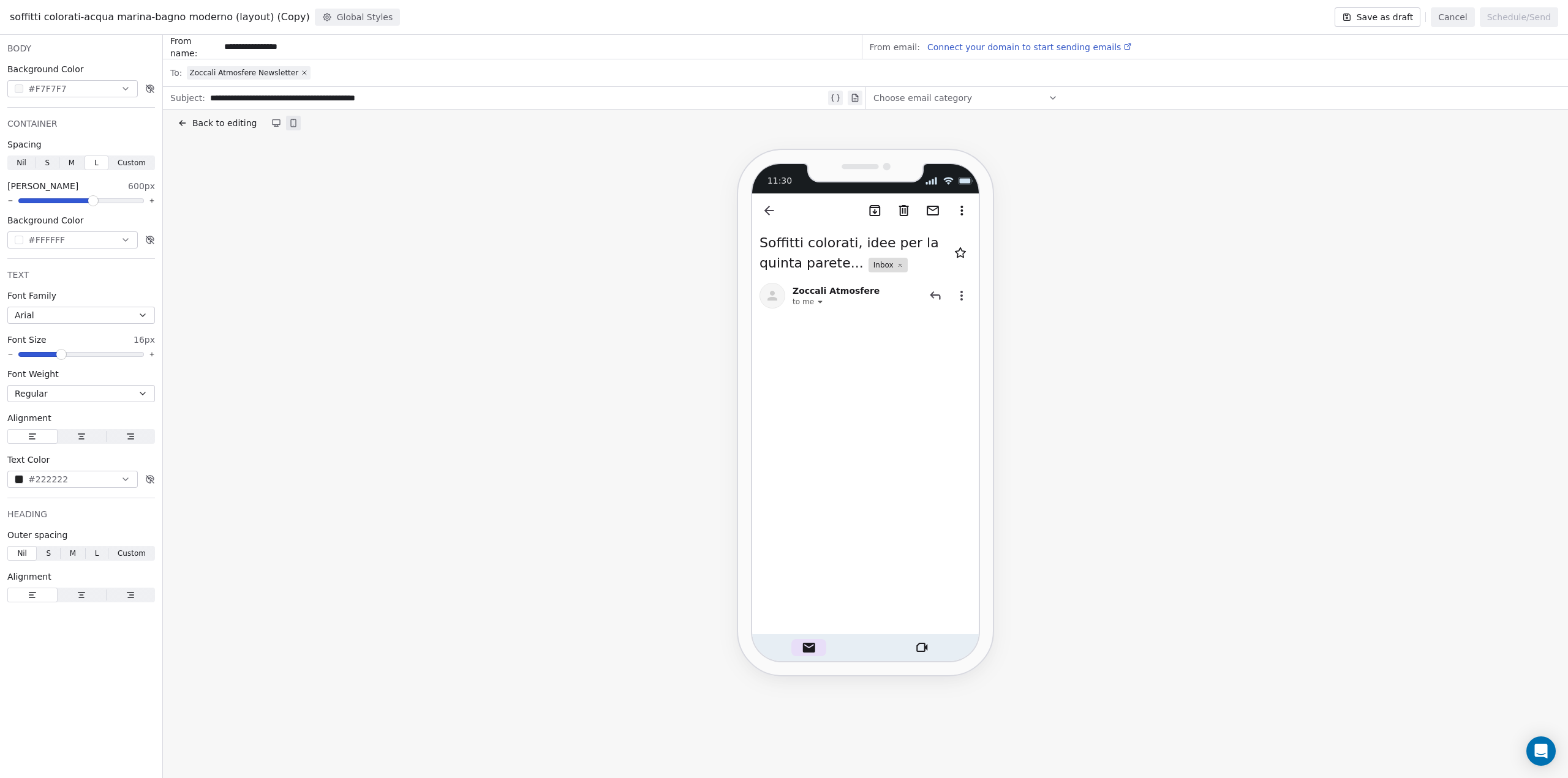
click at [1046, 42] on span "Connect your domain to start sending emails" at bounding box center [1024, 47] width 193 height 10
click at [214, 126] on span "Back to editing" at bounding box center [224, 122] width 64 height 12
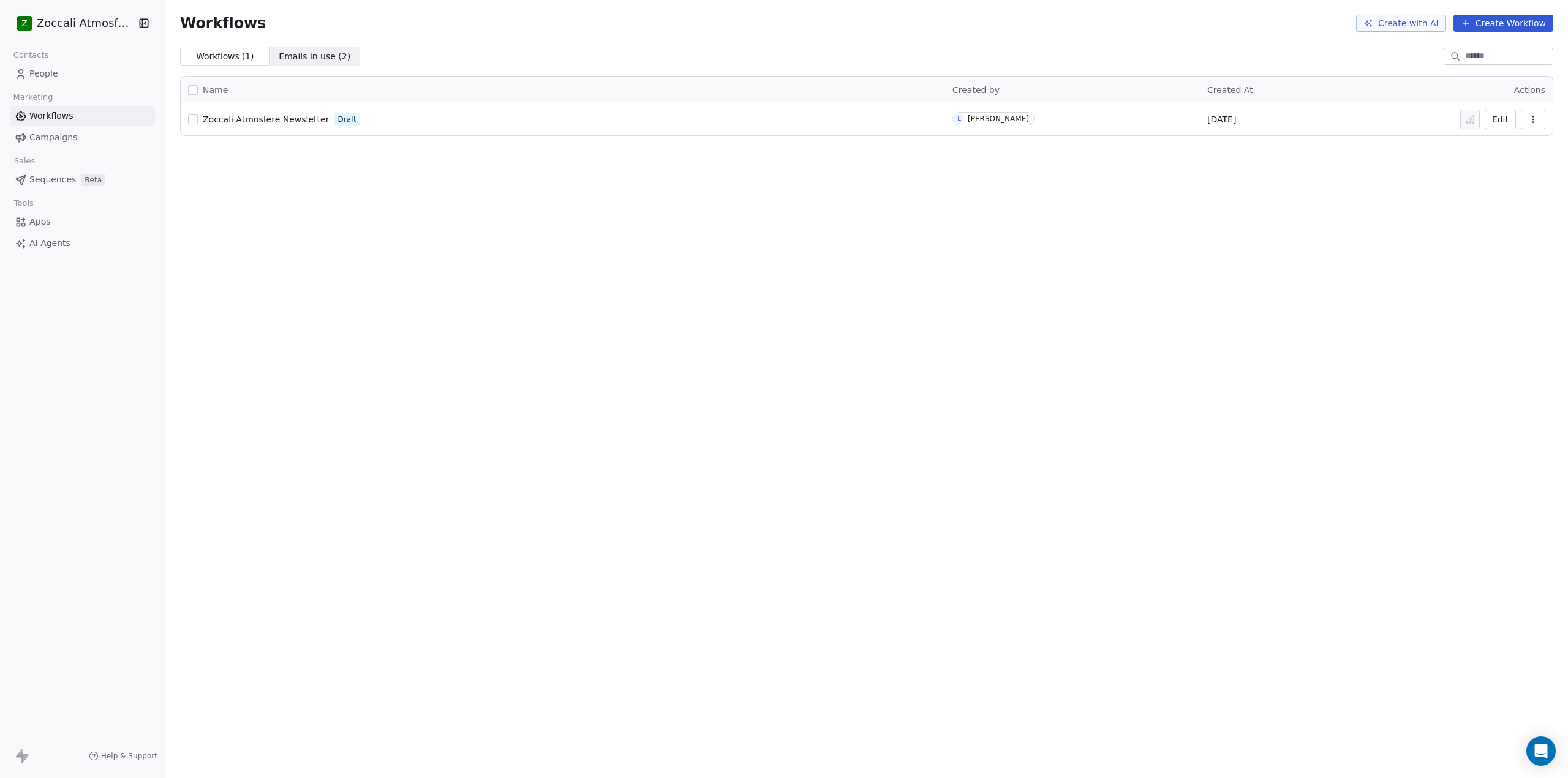
click at [56, 130] on link "Campaigns" at bounding box center [82, 138] width 145 height 20
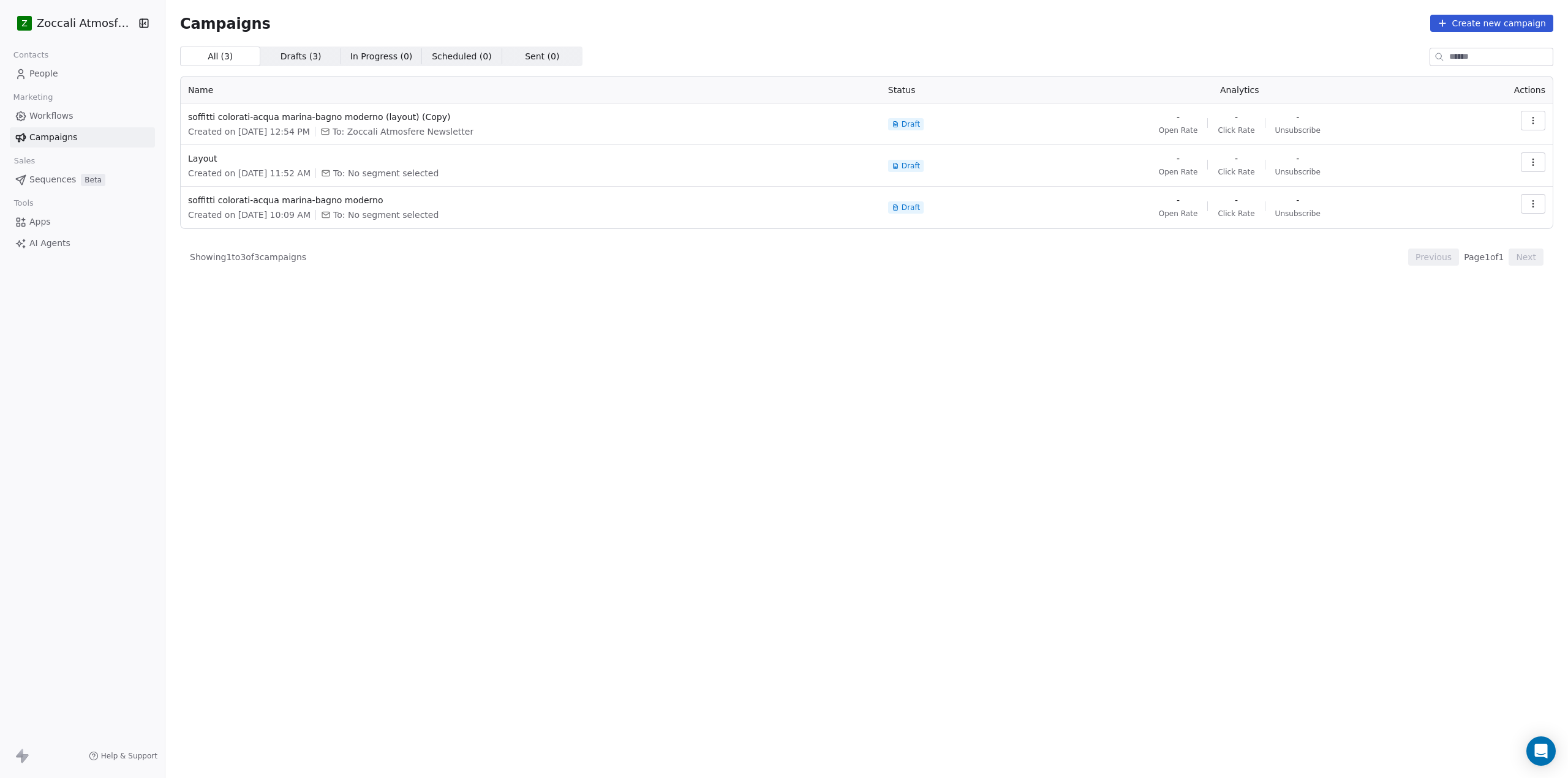
click at [1540, 117] on button "button" at bounding box center [1532, 120] width 25 height 20
click at [1501, 162] on div "Rename" at bounding box center [1477, 167] width 124 height 20
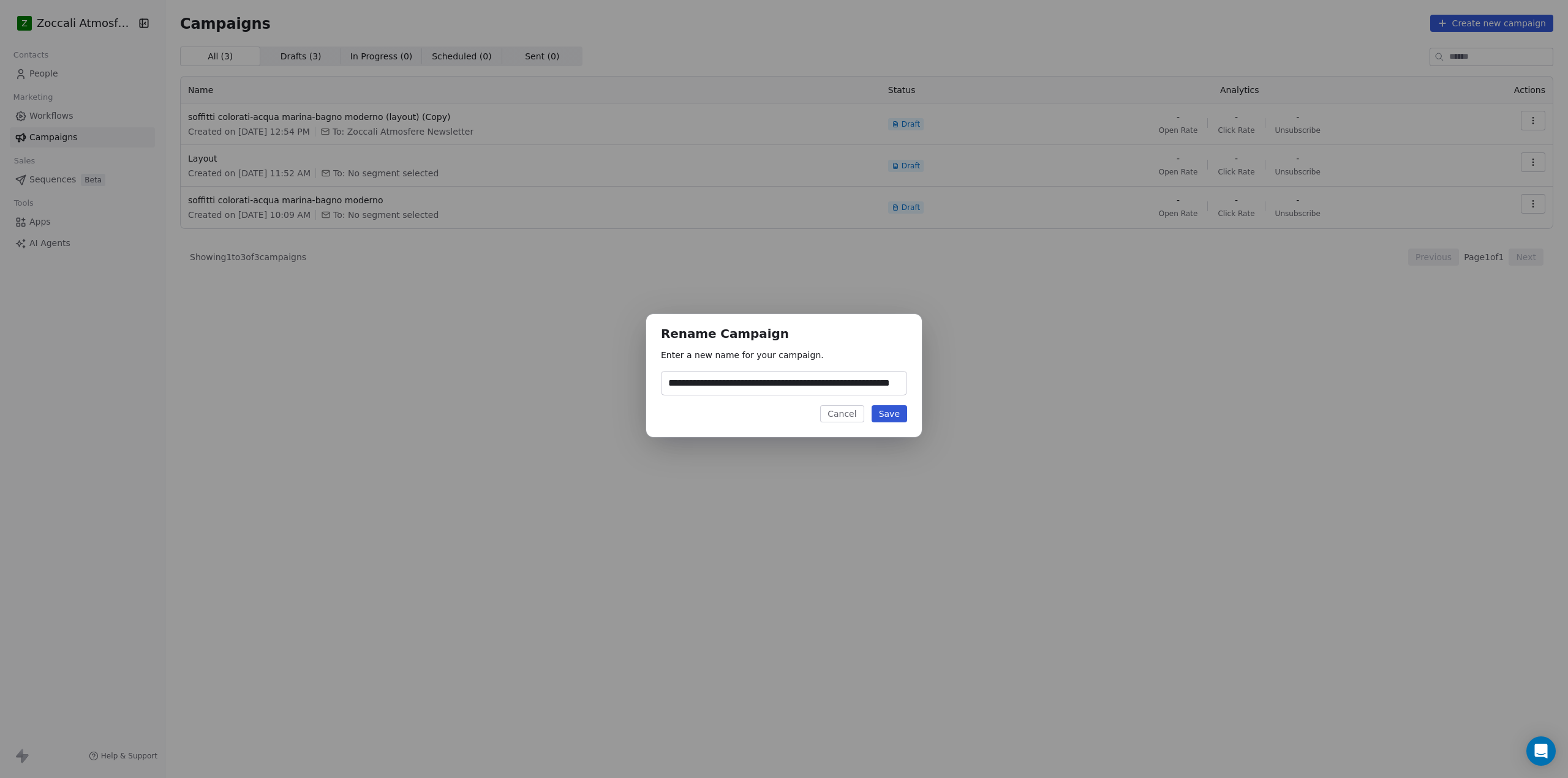
click at [683, 386] on input "**********" at bounding box center [784, 383] width 245 height 23
click at [669, 383] on input "**********" at bounding box center [784, 383] width 245 height 23
drag, startPoint x: 897, startPoint y: 385, endPoint x: 986, endPoint y: 392, distance: 89.3
click at [986, 392] on div "**********" at bounding box center [784, 389] width 1568 height 190
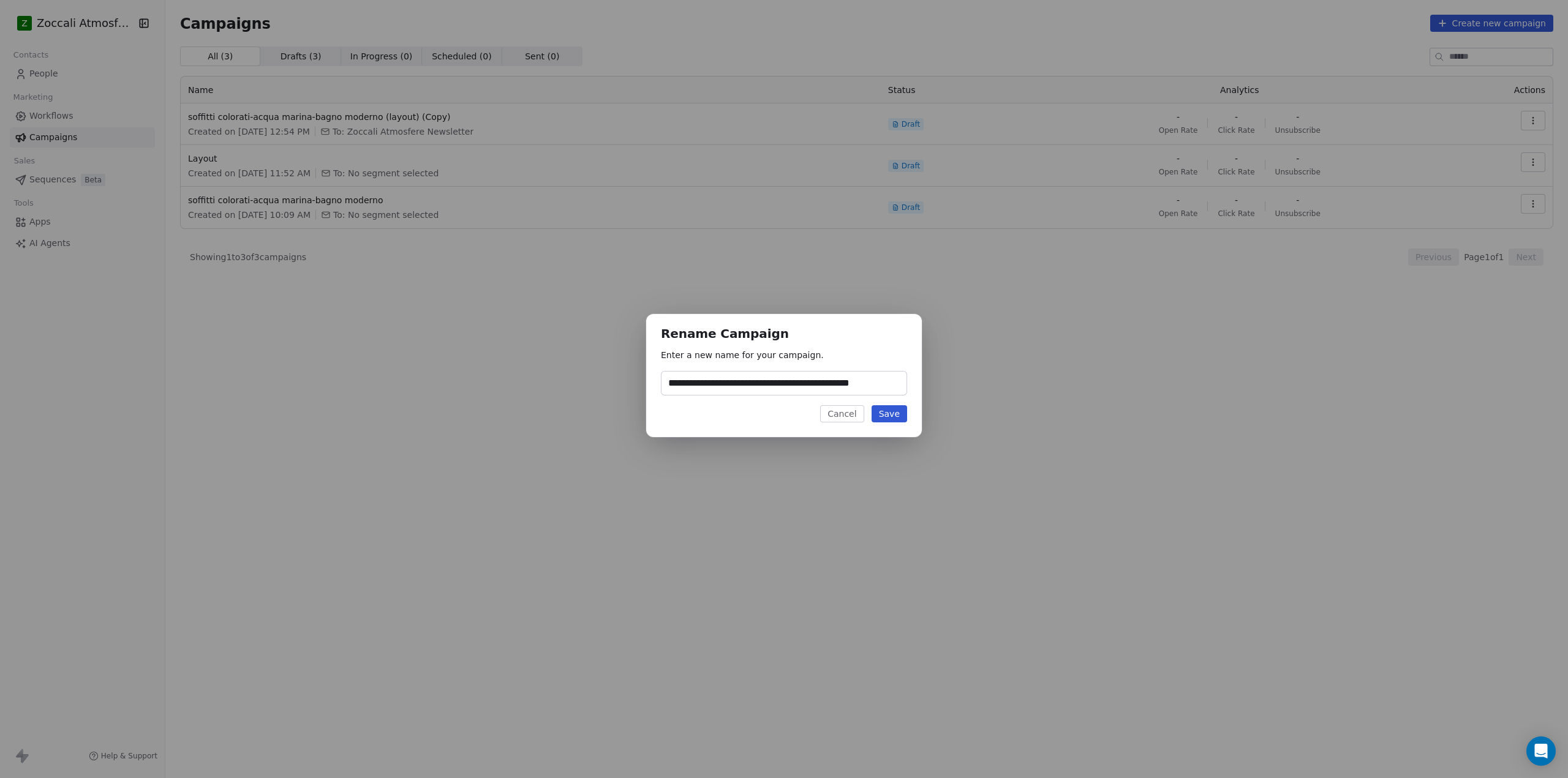
scroll to position [0, 0]
type input "**********"
click at [890, 406] on button "Save" at bounding box center [889, 413] width 36 height 17
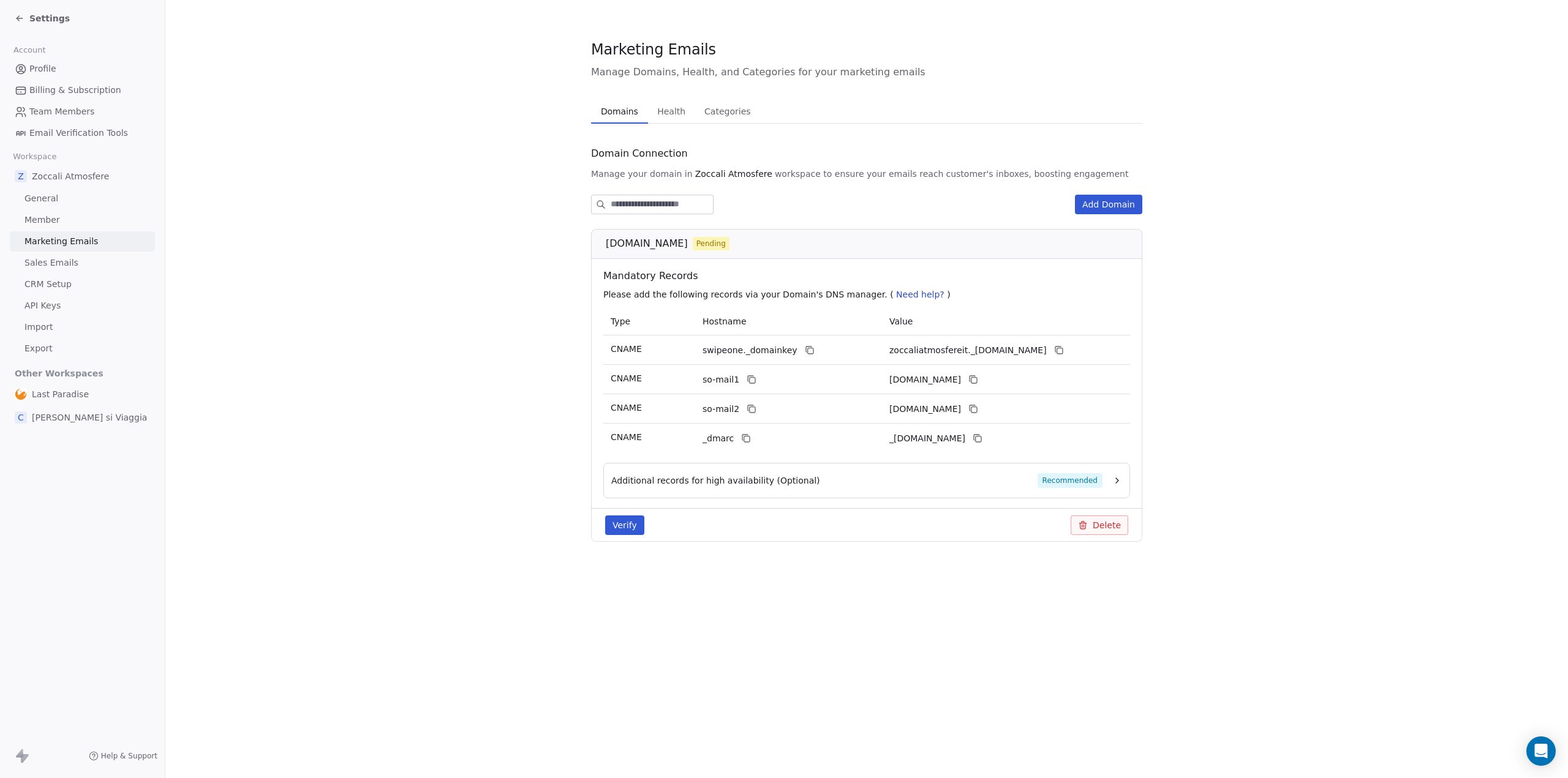
click at [620, 522] on button "Verify" at bounding box center [625, 525] width 39 height 20
click at [624, 524] on button "Verify" at bounding box center [625, 525] width 39 height 20
click at [623, 522] on button "Verify" at bounding box center [625, 525] width 39 height 20
click at [618, 524] on button "Verify" at bounding box center [625, 525] width 39 height 20
